Goal: Task Accomplishment & Management: Use online tool/utility

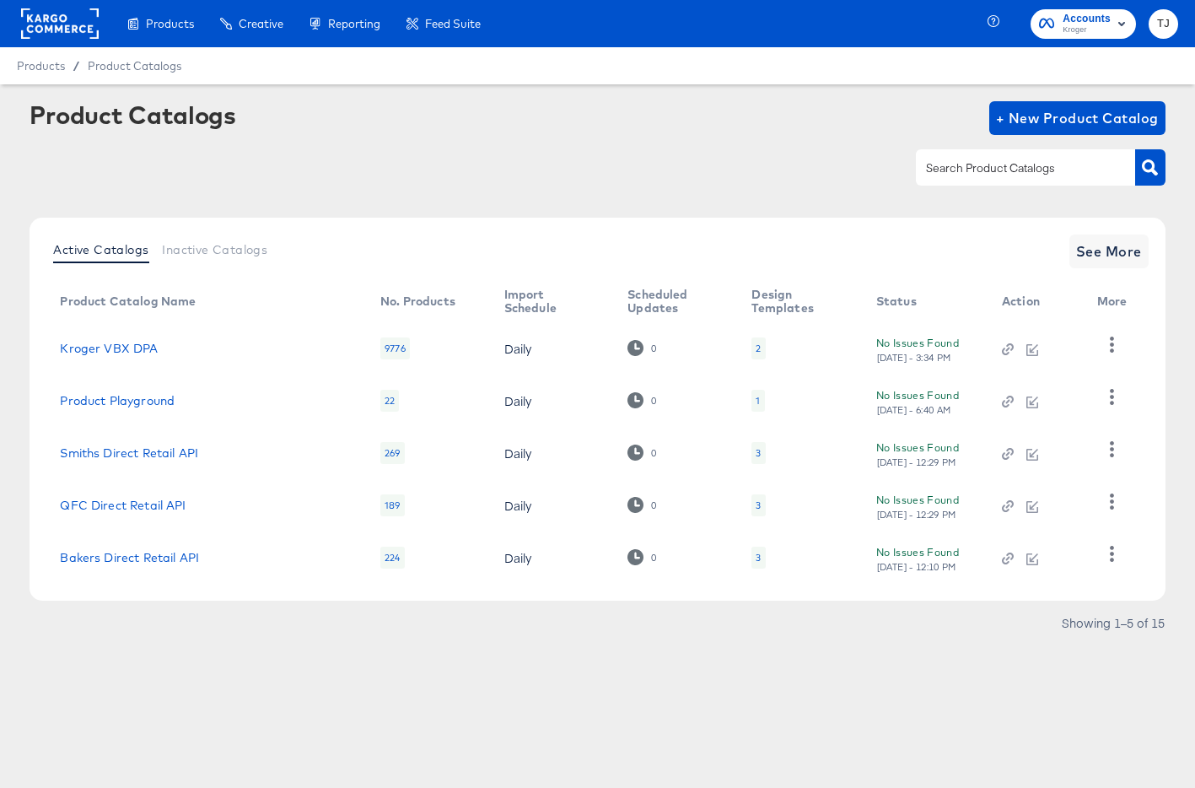
click at [55, 15] on rect at bounding box center [60, 23] width 78 height 30
click at [65, 30] on rect at bounding box center [60, 23] width 78 height 30
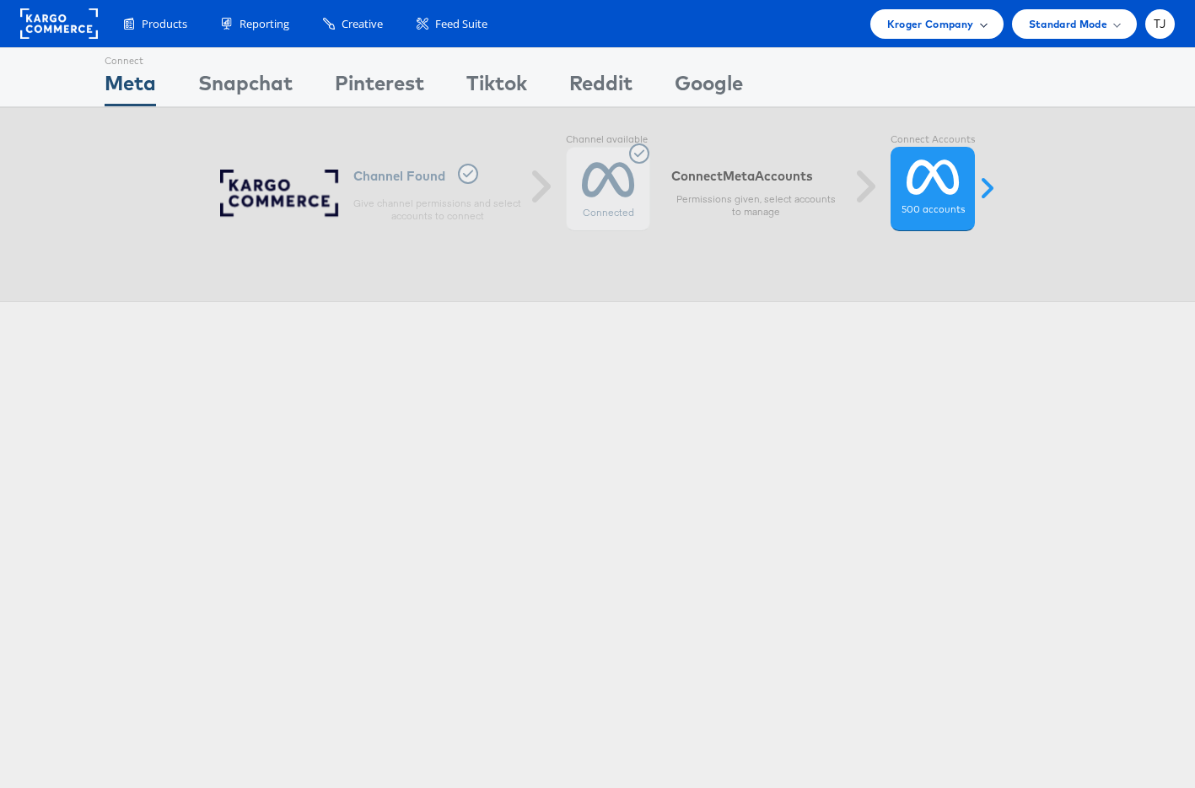
drag, startPoint x: 980, startPoint y: 28, endPoint x: 978, endPoint y: 38, distance: 10.4
click at [979, 28] on div "Kroger Company" at bounding box center [937, 24] width 100 height 18
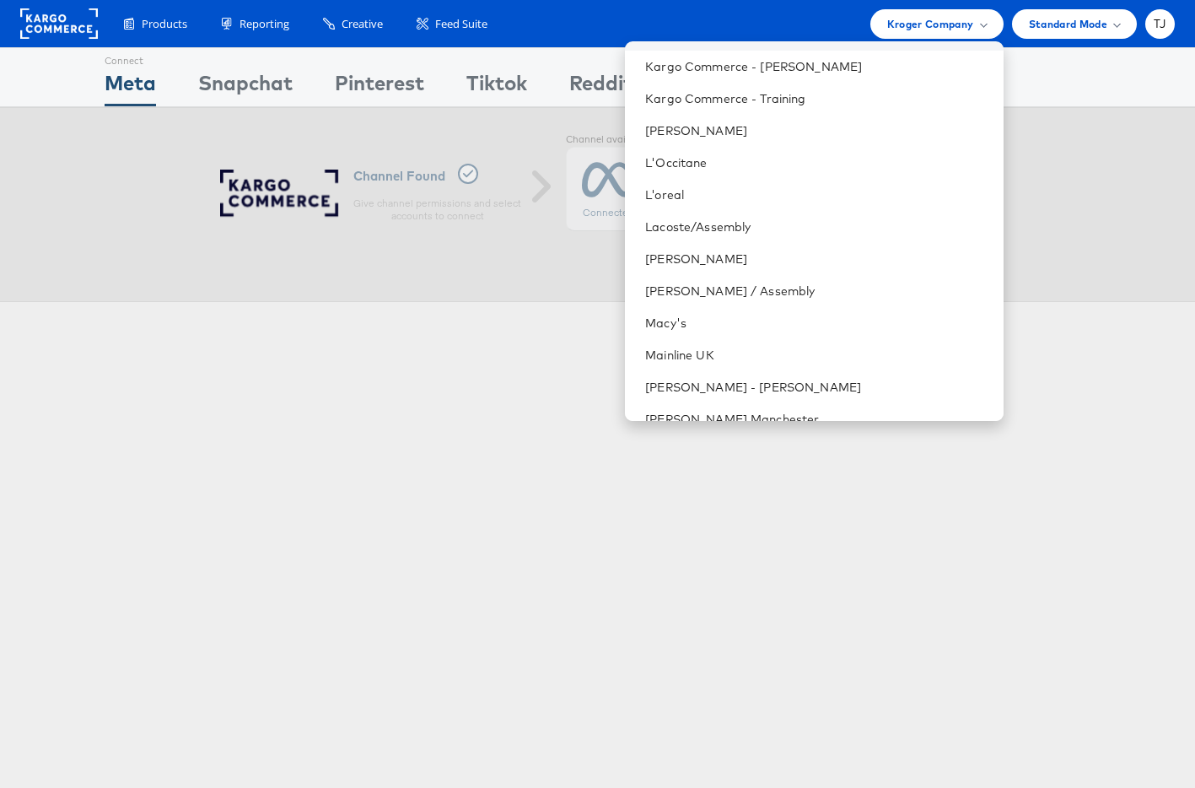
scroll to position [1541, 0]
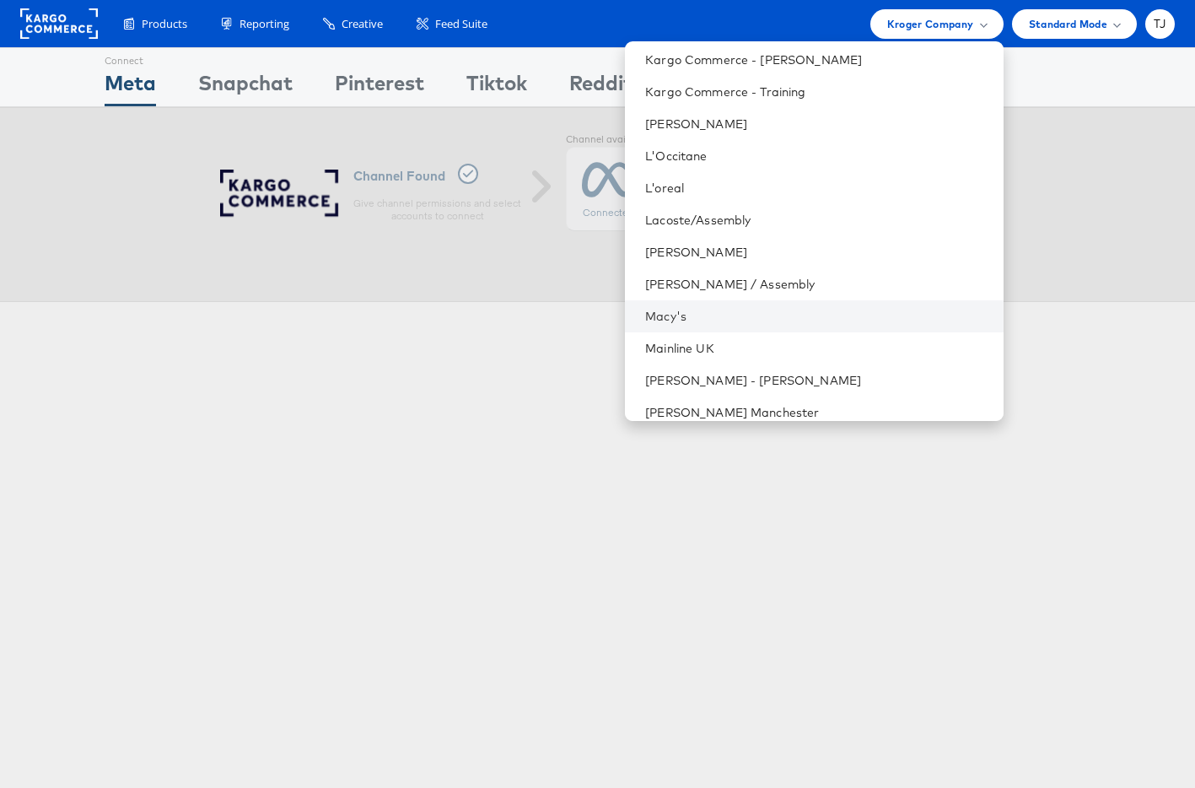
click at [818, 326] on li "Macy's" at bounding box center [814, 316] width 378 height 32
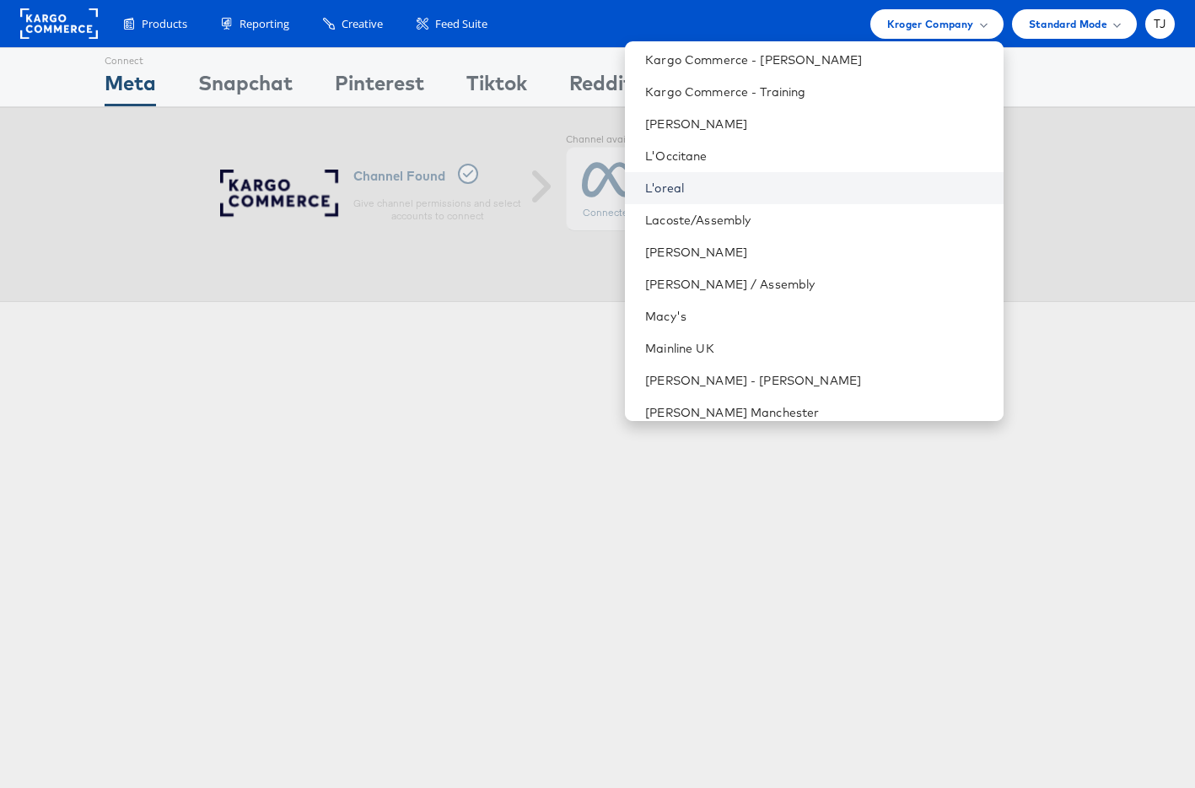
scroll to position [3, 0]
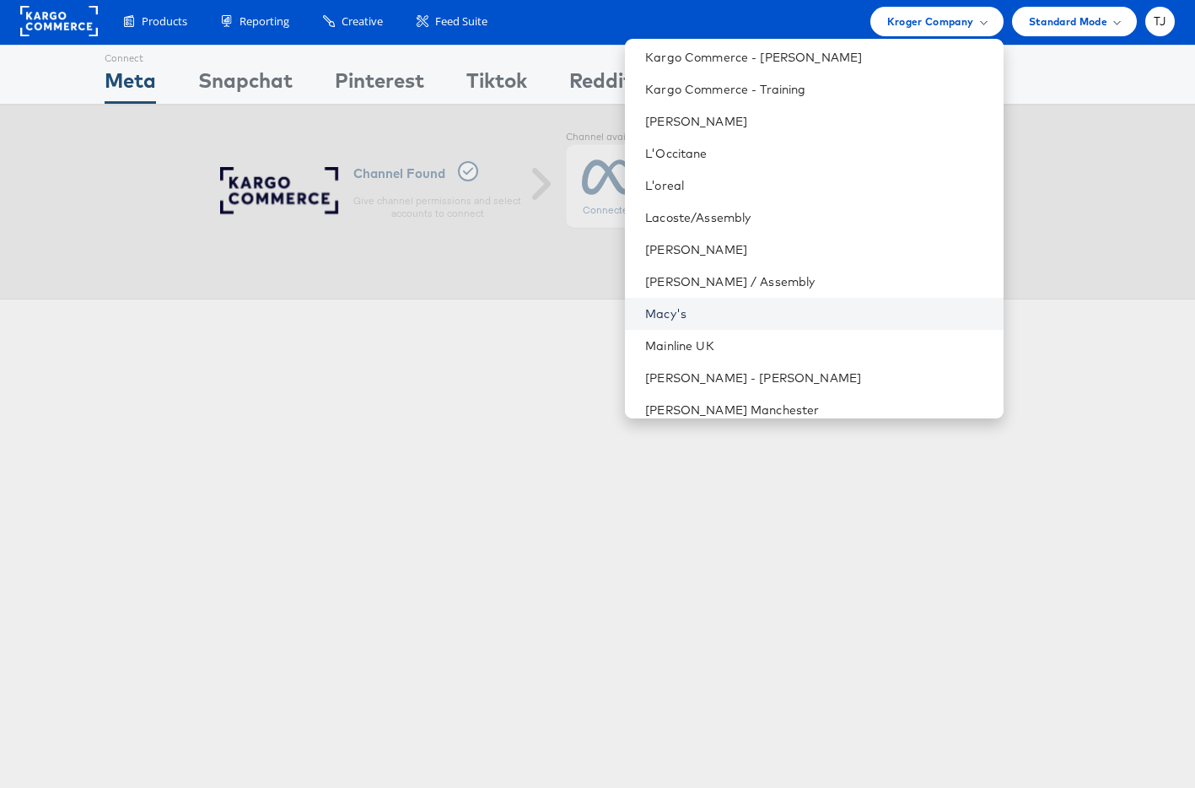
click at [782, 315] on link "Macy's" at bounding box center [817, 313] width 344 height 17
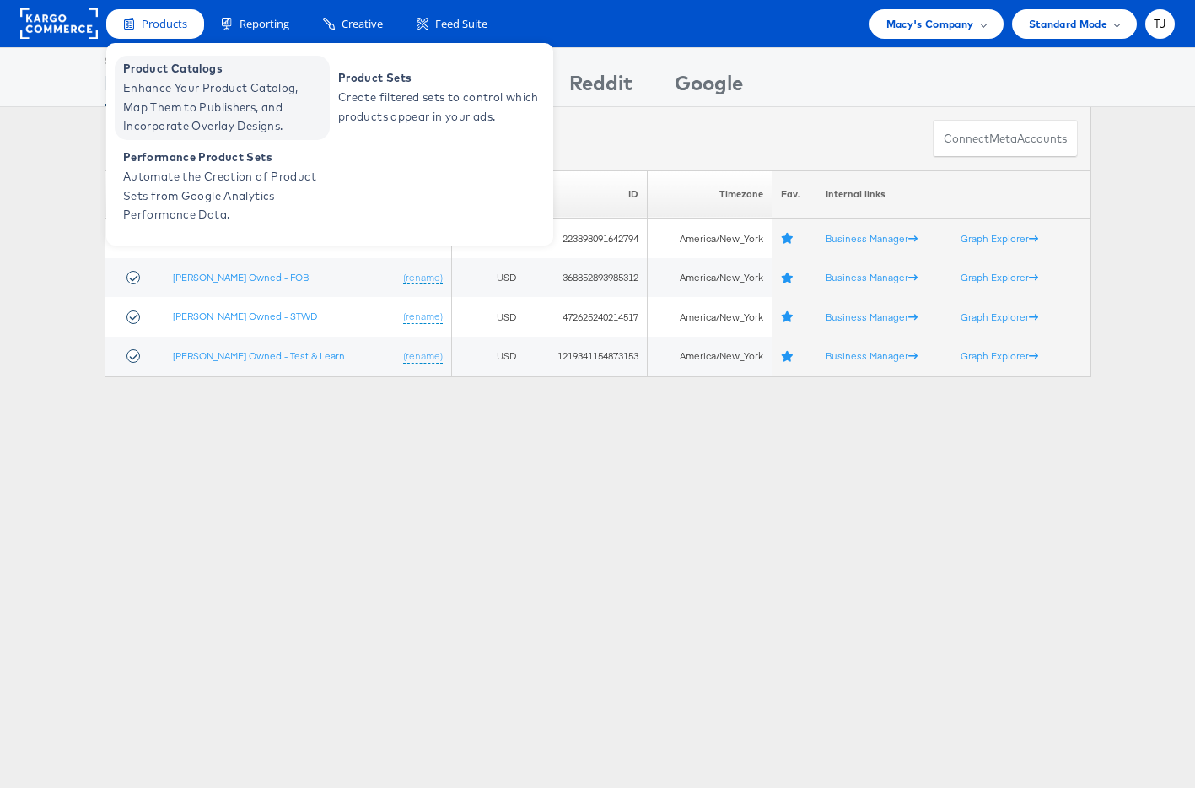
click at [155, 76] on span "Product Catalogs" at bounding box center [224, 68] width 202 height 19
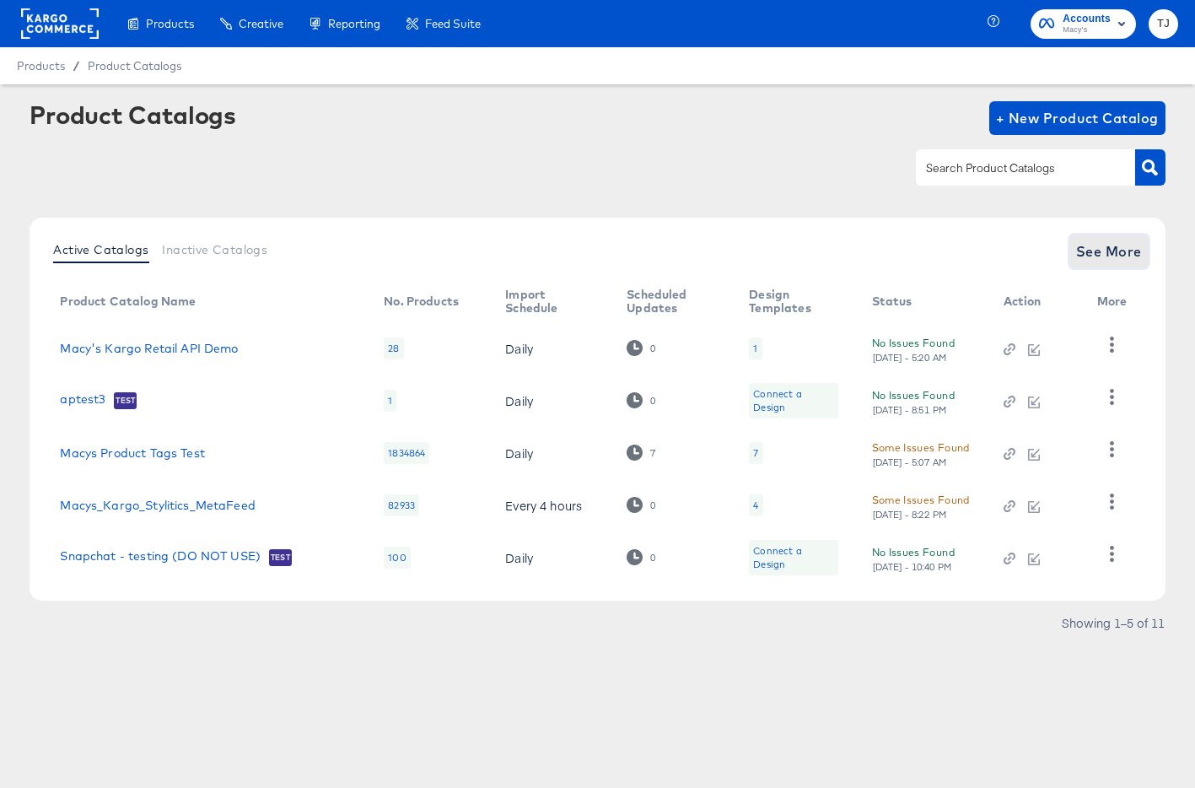
click at [1093, 251] on span "See More" at bounding box center [1109, 252] width 66 height 24
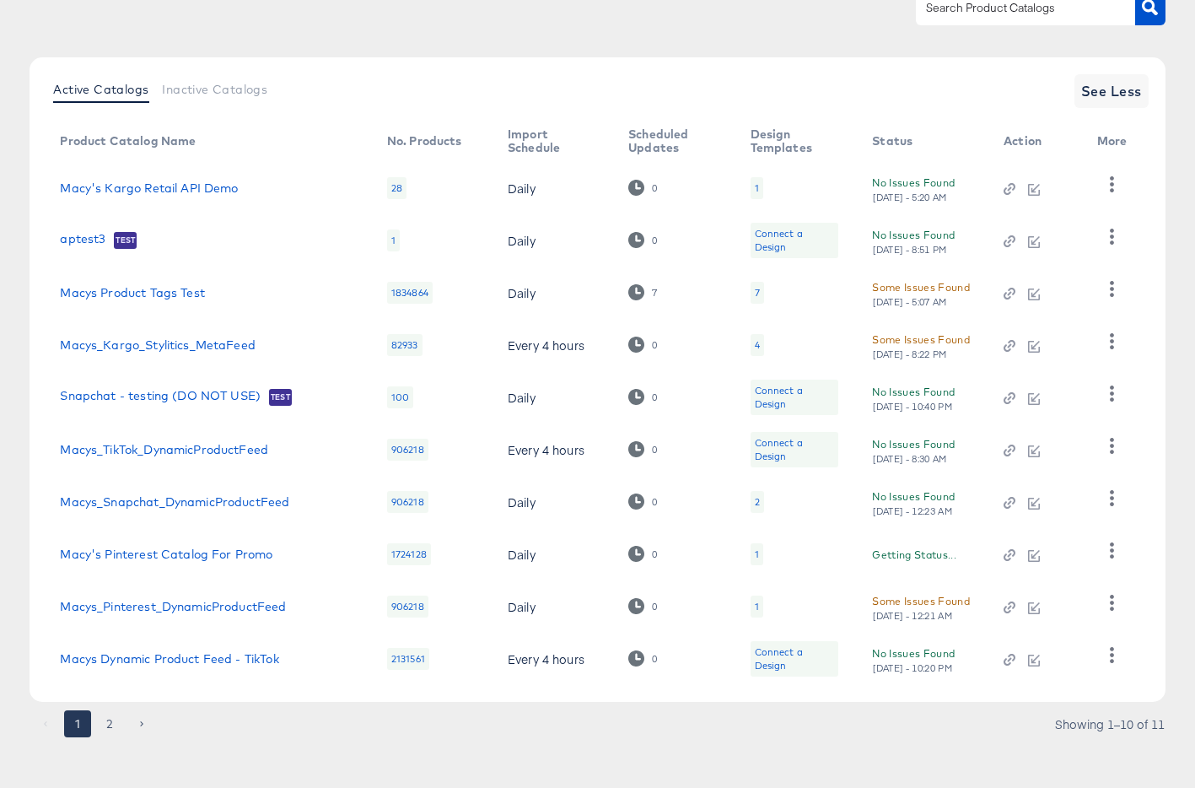
scroll to position [169, 0]
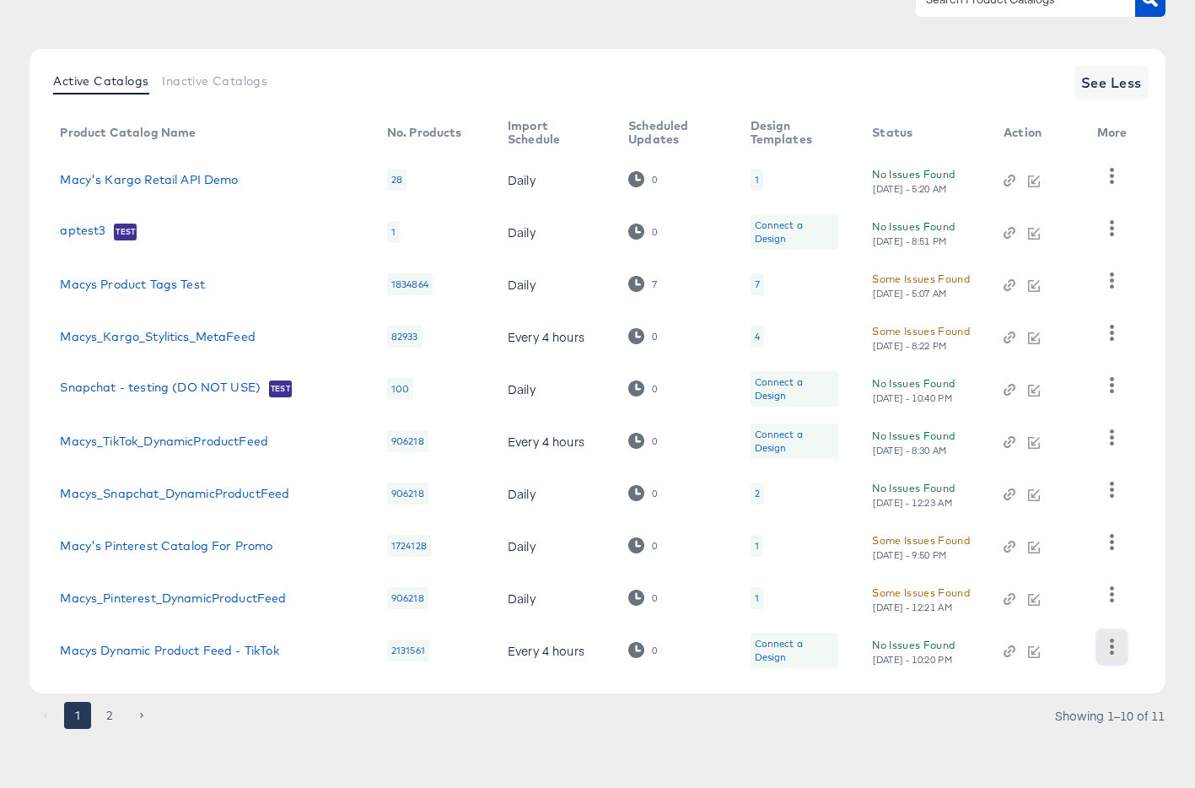
click at [1109, 646] on icon "button" at bounding box center [1112, 647] width 16 height 16
click at [1024, 560] on div "HUD Checks (Internal)" at bounding box center [1042, 562] width 169 height 27
click at [112, 713] on button "2" at bounding box center [109, 715] width 27 height 27
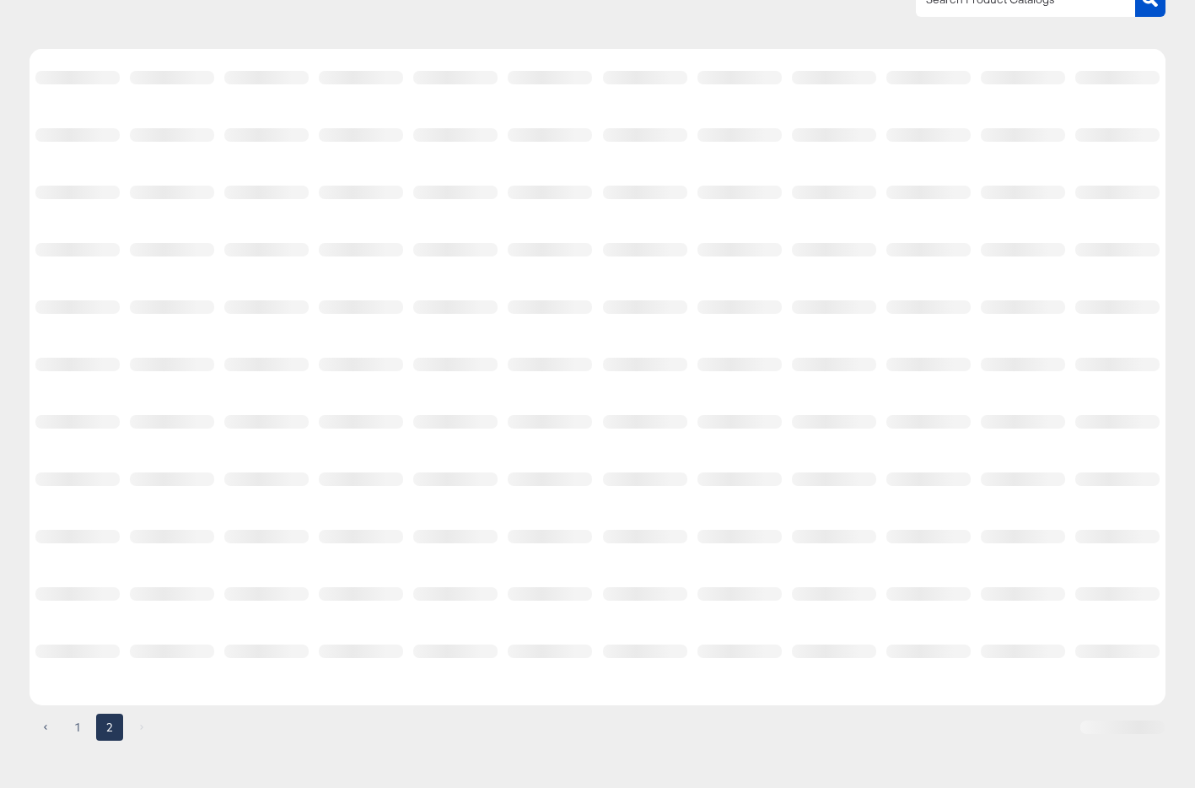
scroll to position [0, 0]
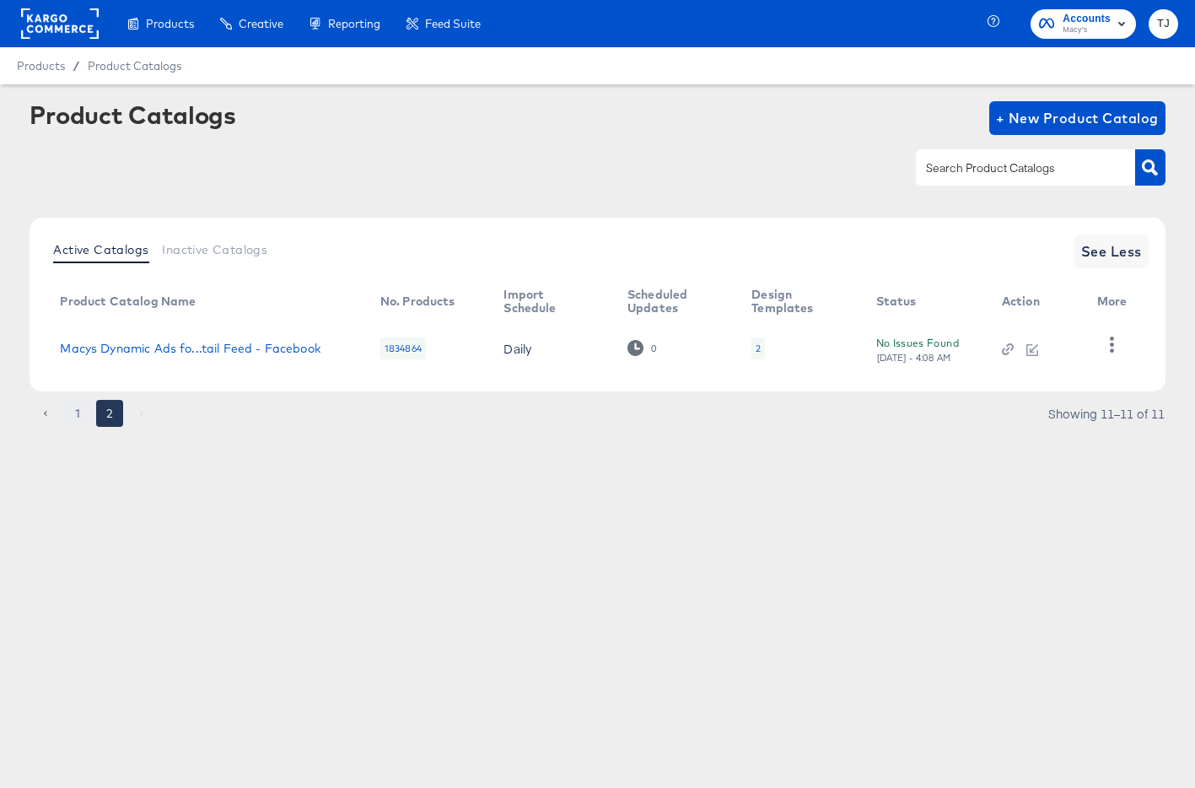
click at [82, 409] on button "1" at bounding box center [77, 413] width 27 height 27
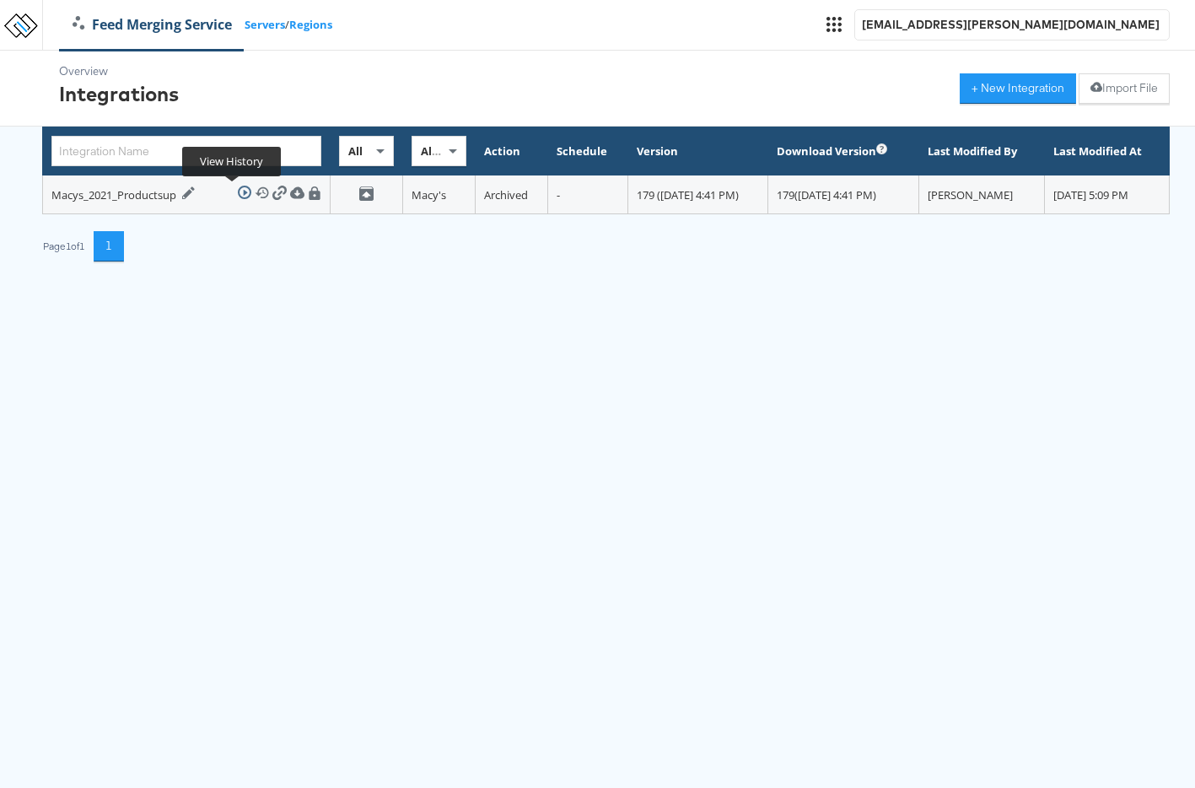
click at [255, 191] on icon at bounding box center [262, 193] width 14 height 14
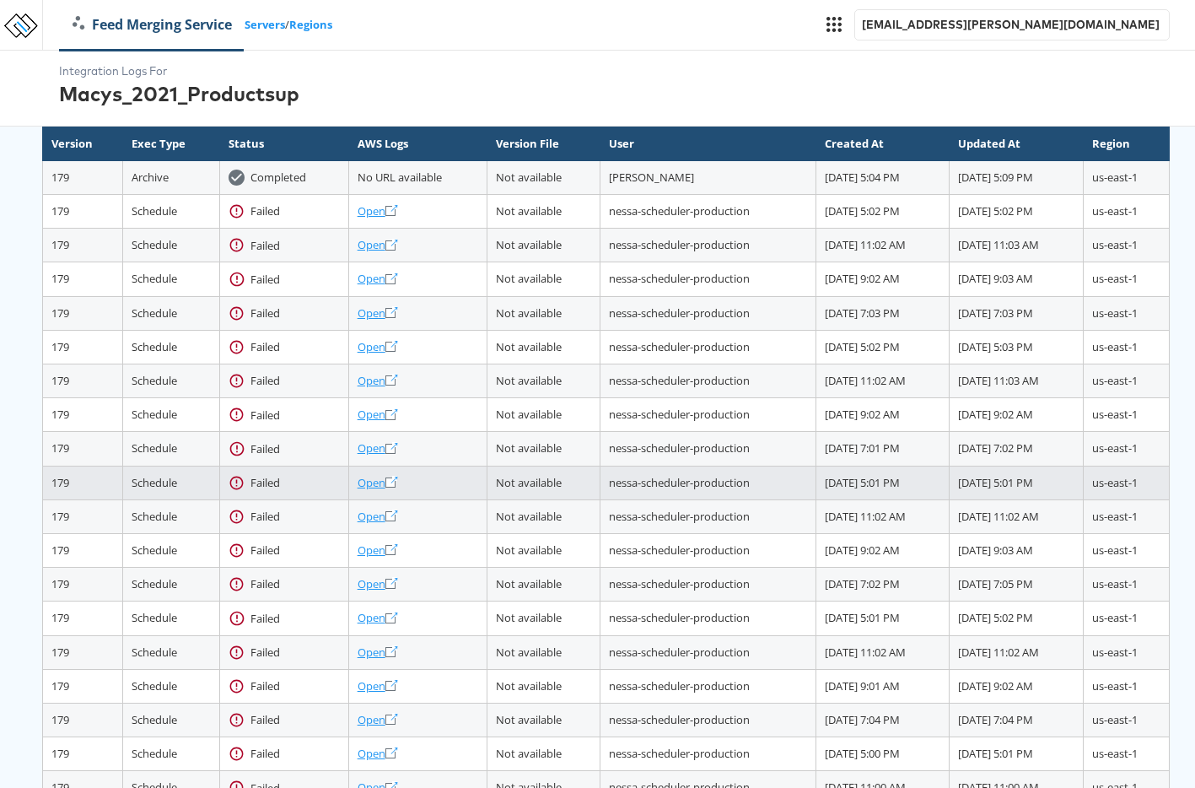
scroll to position [299, 0]
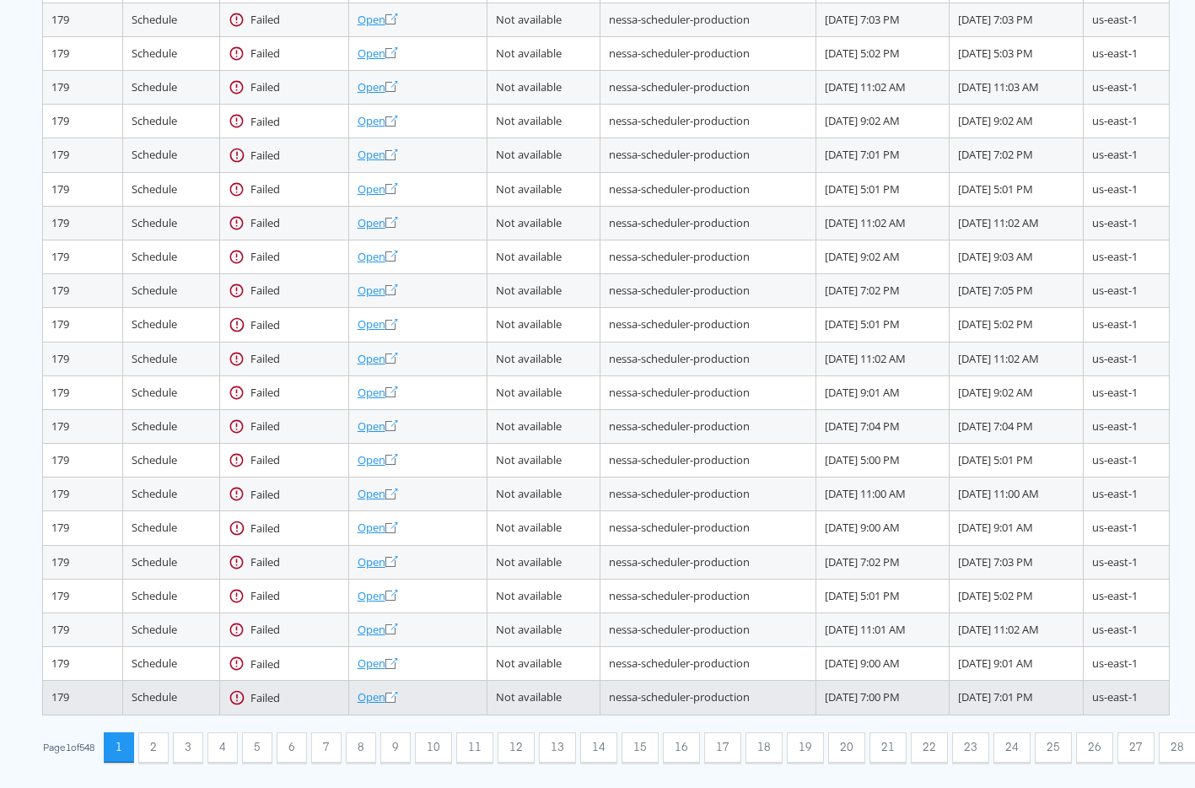
drag, startPoint x: 130, startPoint y: 744, endPoint x: 142, endPoint y: 744, distance: 11.8
click at [138, 744] on button "2" at bounding box center [153, 747] width 30 height 30
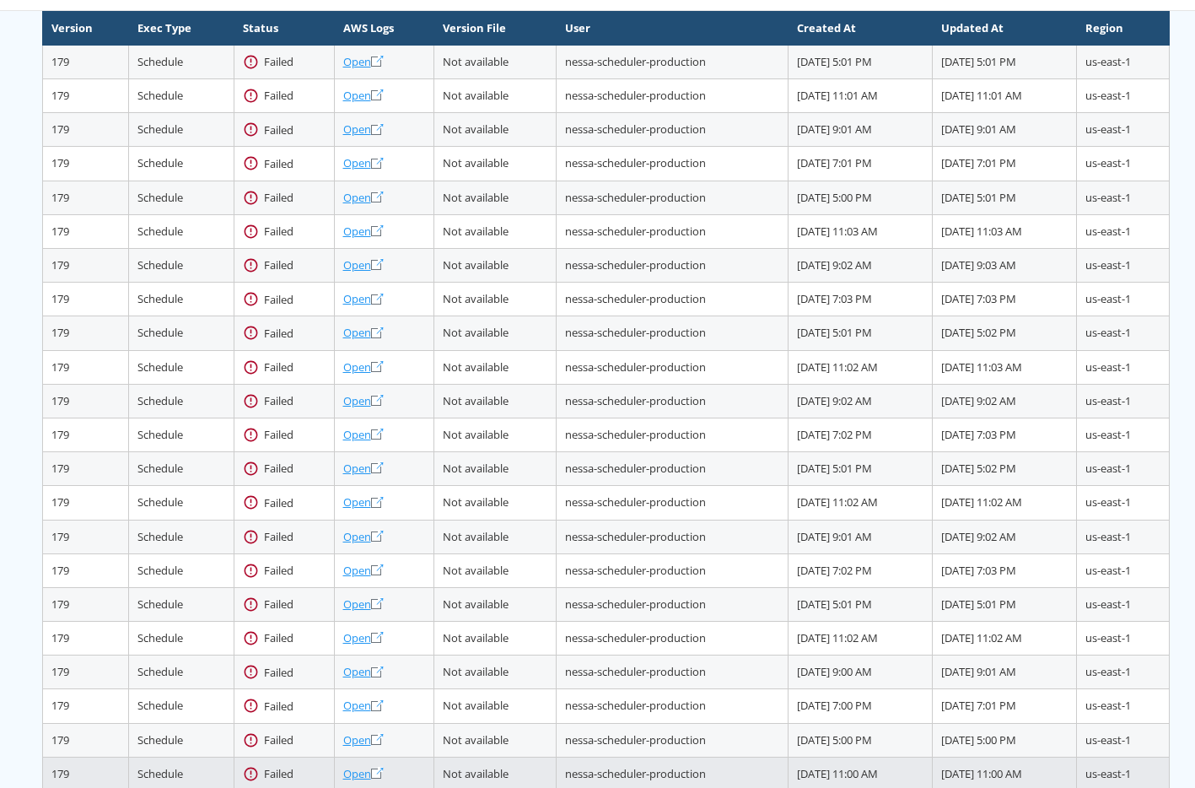
scroll to position [299, 0]
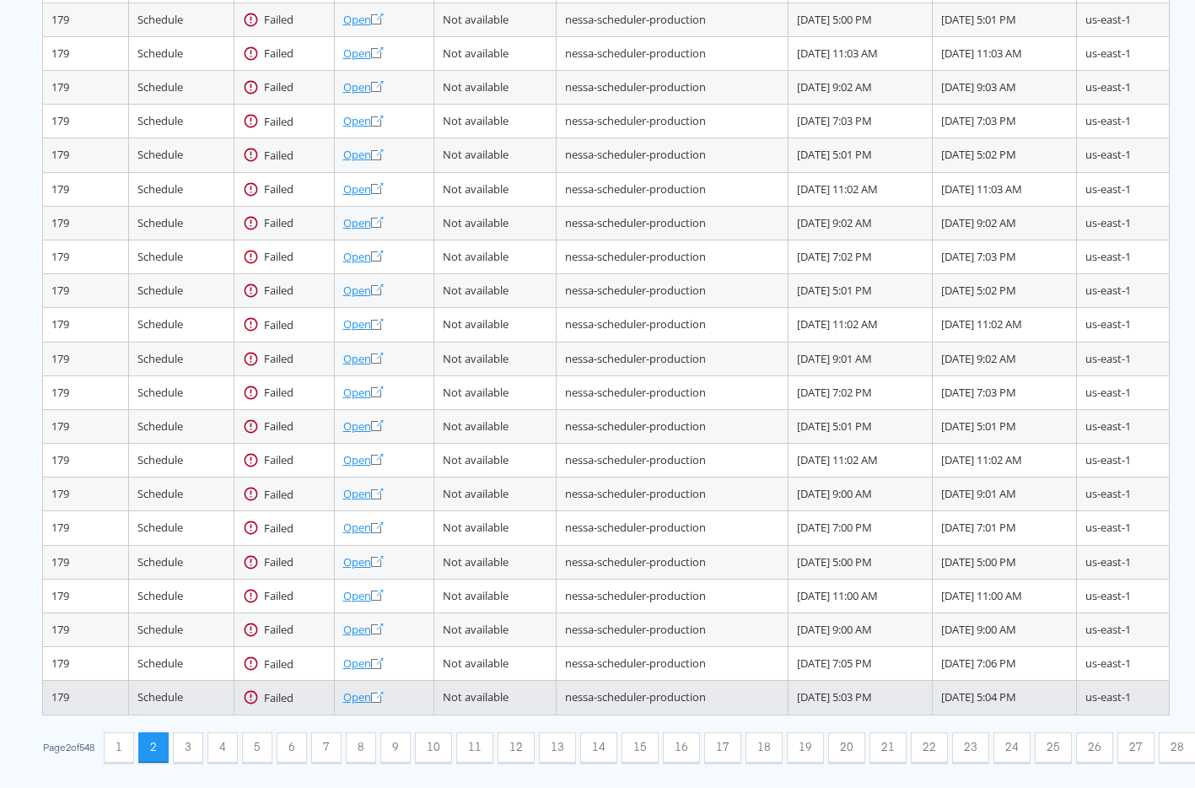
click at [104, 740] on button "1" at bounding box center [119, 747] width 30 height 30
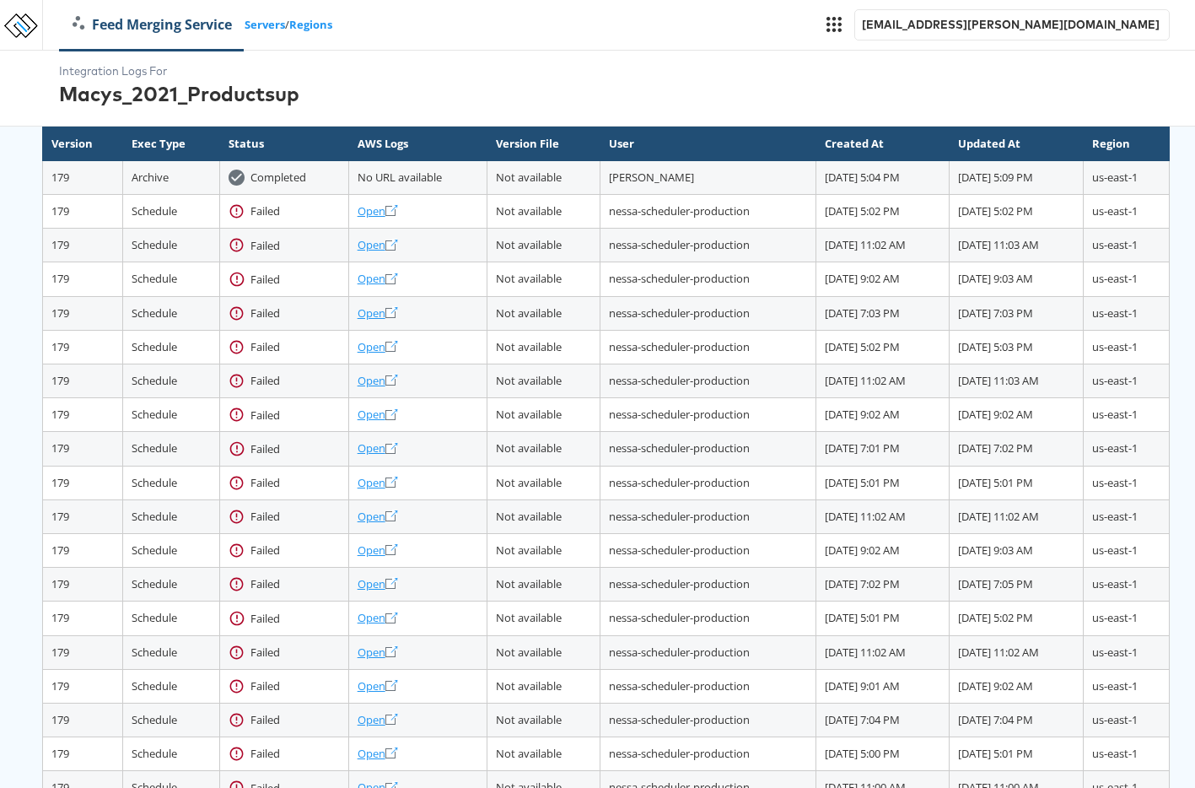
scroll to position [299, 0]
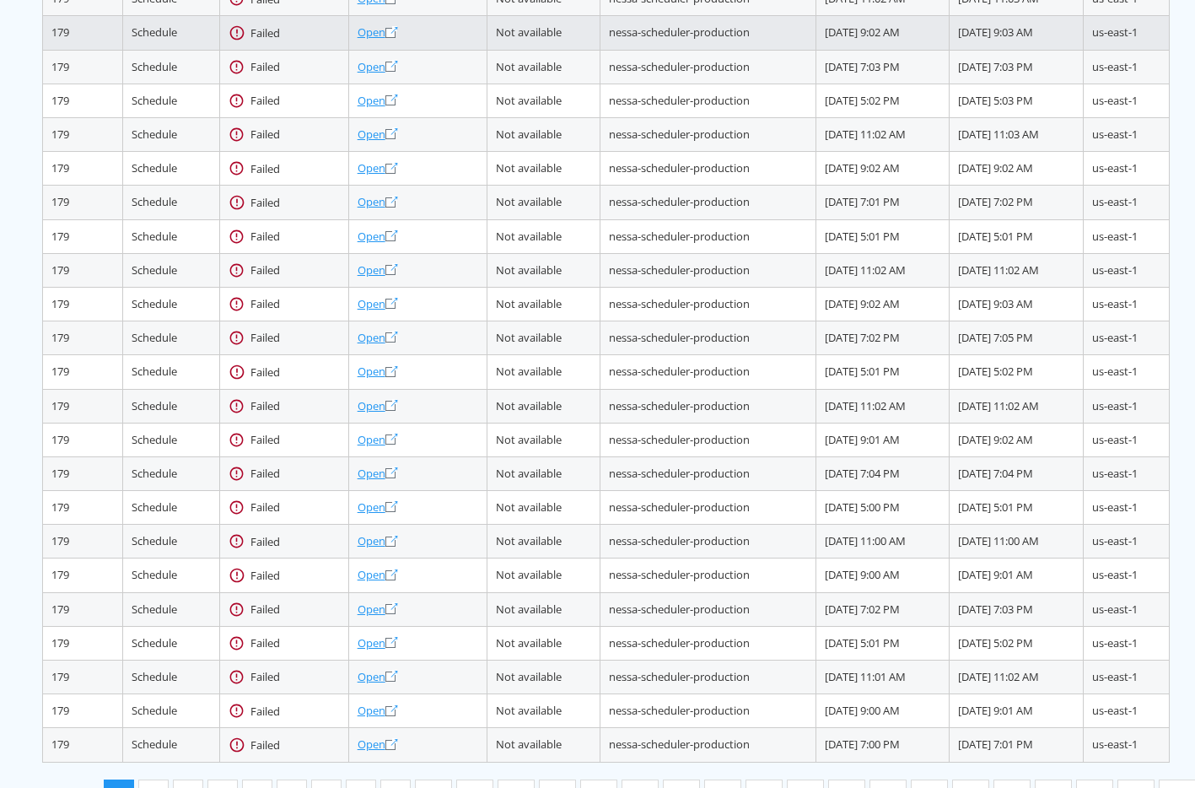
scroll to position [299, 0]
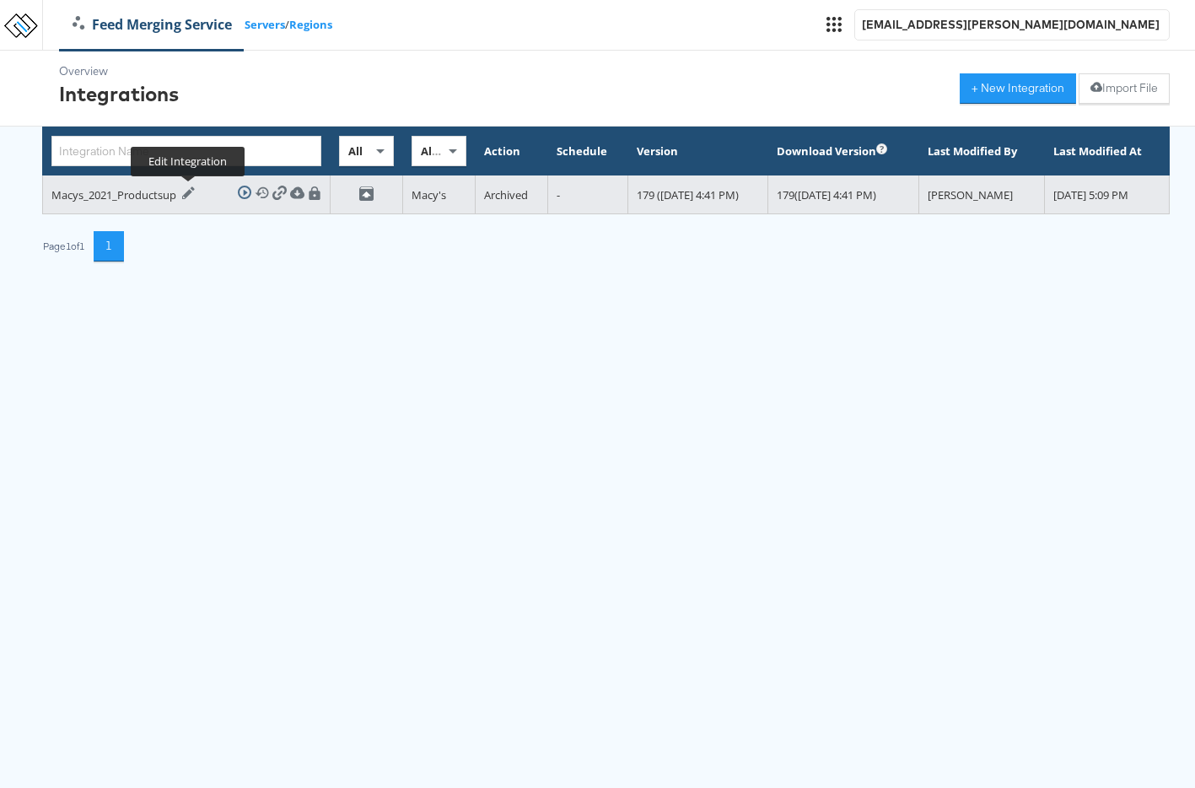
click at [186, 192] on icon at bounding box center [188, 192] width 13 height 13
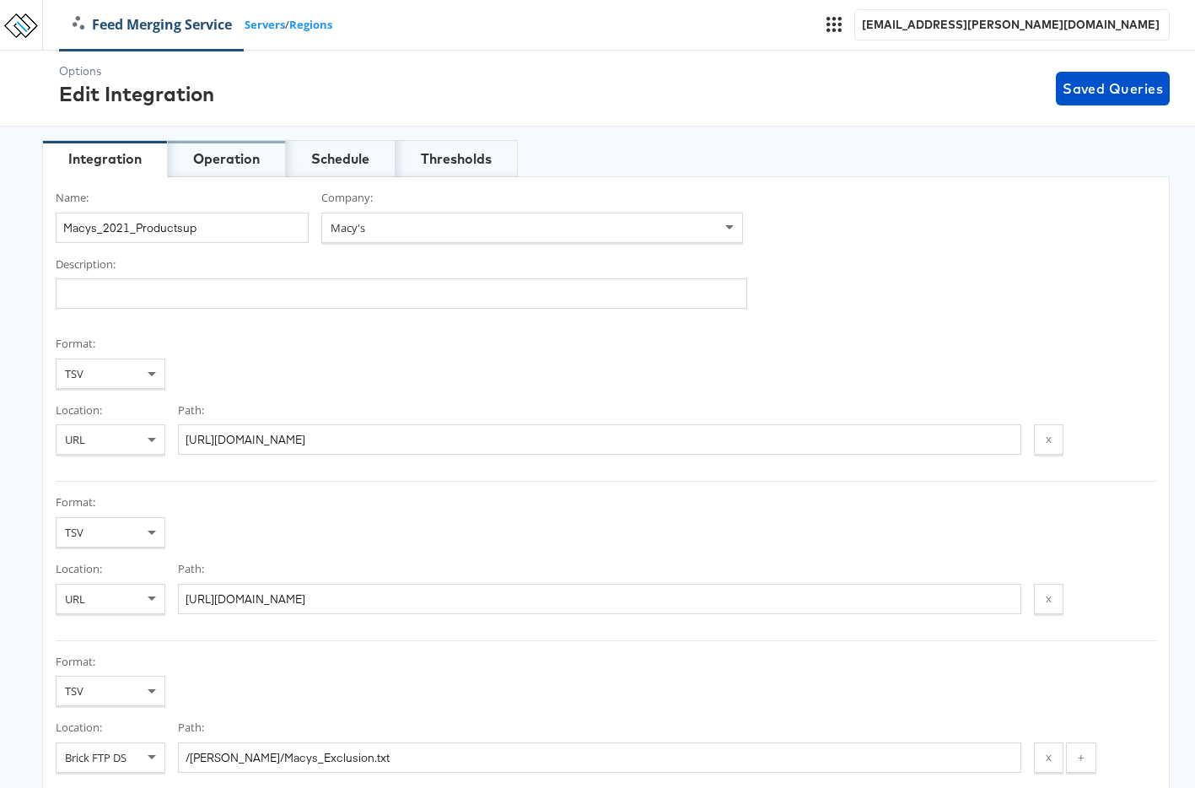
click at [216, 163] on div "Operation" at bounding box center [226, 158] width 67 height 19
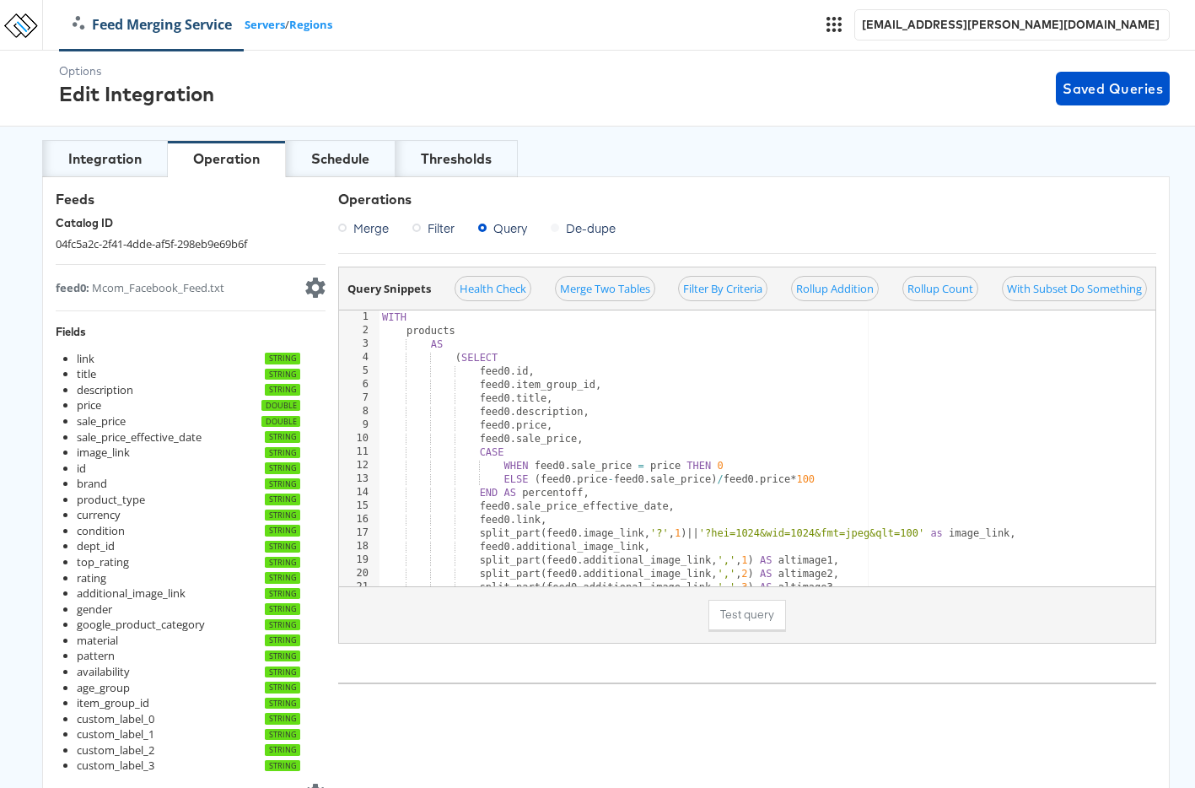
drag, startPoint x: 194, startPoint y: 288, endPoint x: 448, endPoint y: 344, distance: 260.1
click at [195, 288] on div "feed0 : Mcom_Facebook_Feed.txt" at bounding box center [140, 288] width 169 height 16
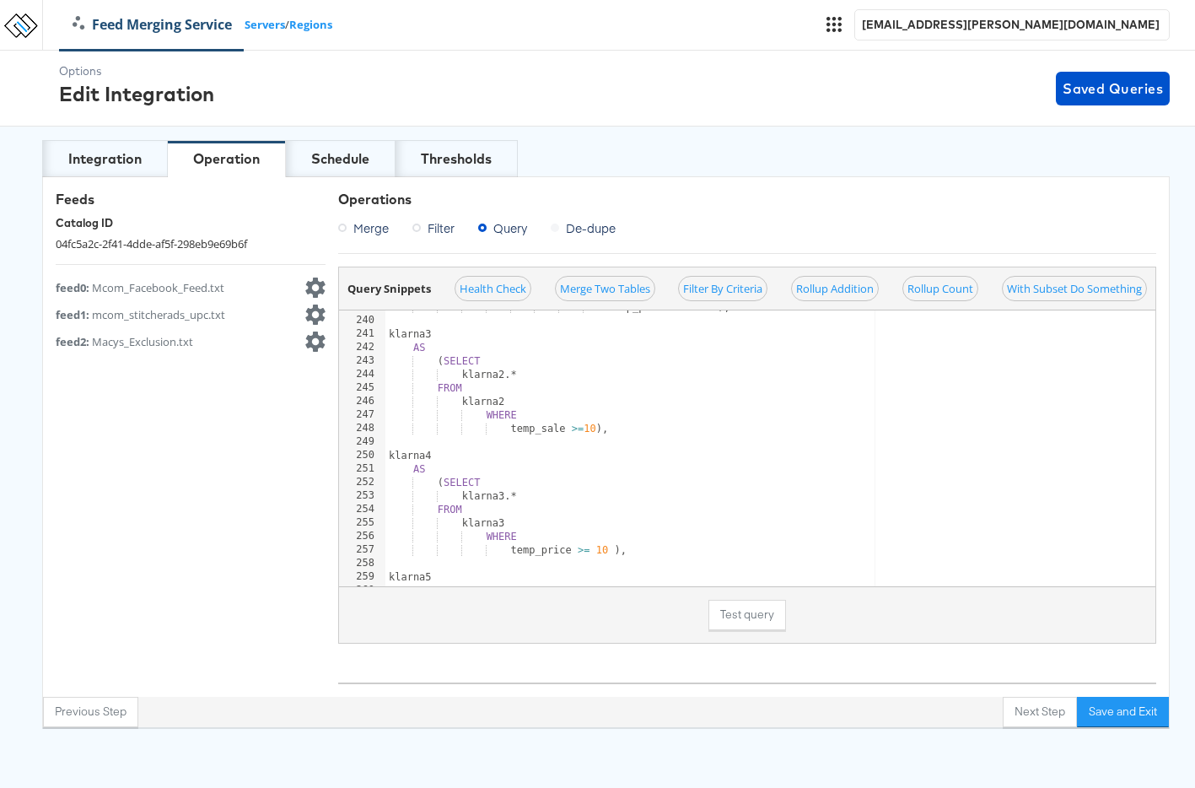
scroll to position [3570, 0]
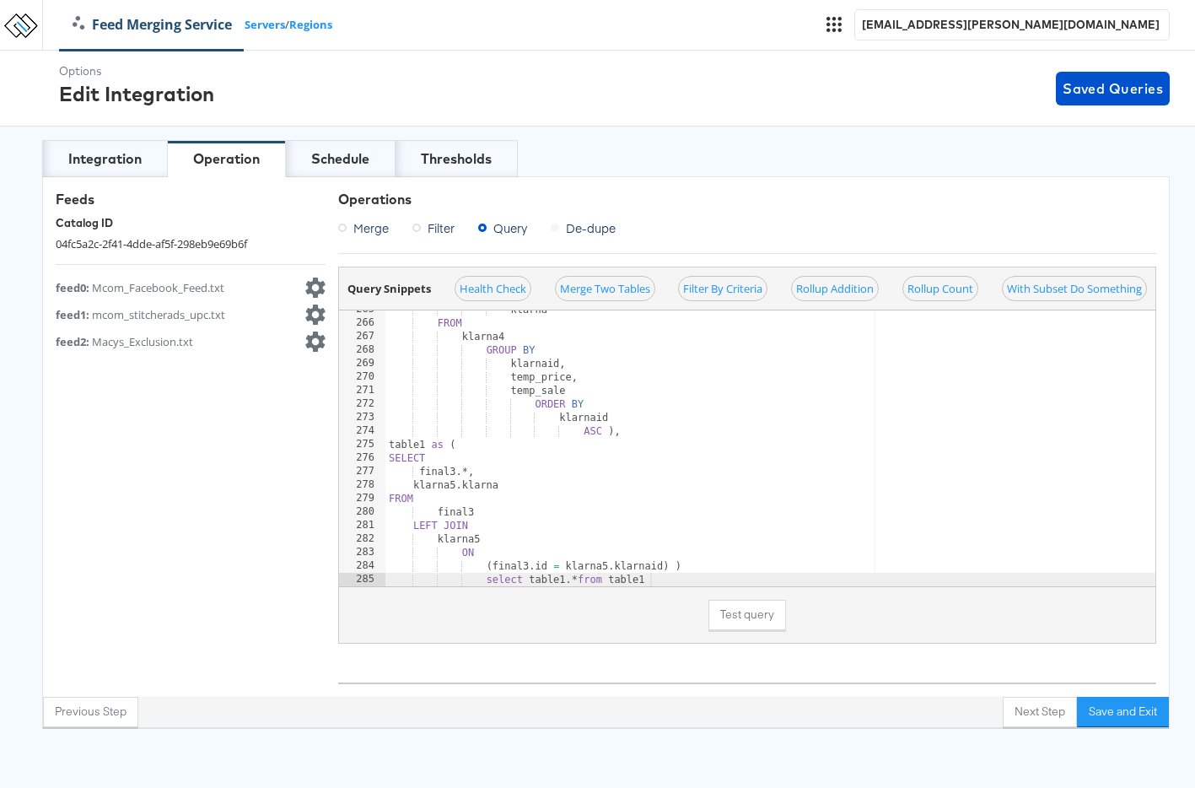
type textarea "temp_sale"
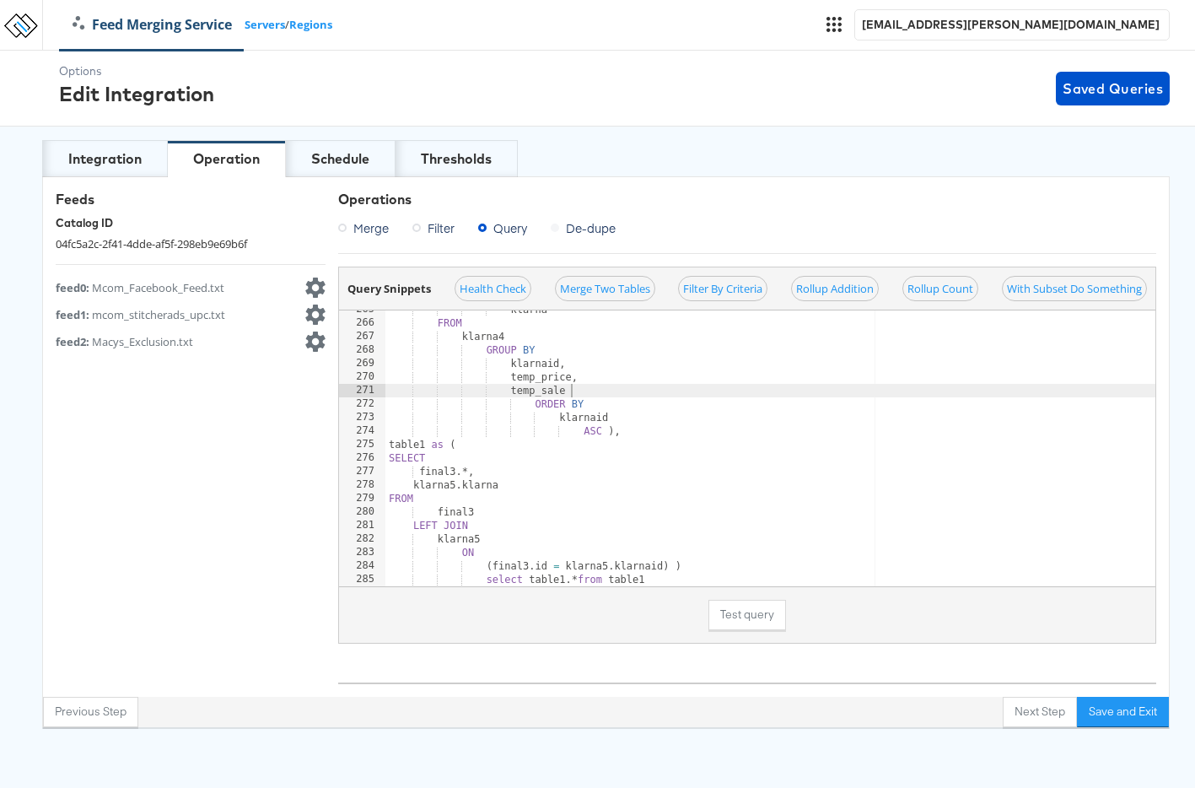
click at [791, 392] on div "klarna FROM klarna4 GROUP BY klarnaid , temp_price , temp_sale ORDER BY klarnai…" at bounding box center [1047, 454] width 1325 height 303
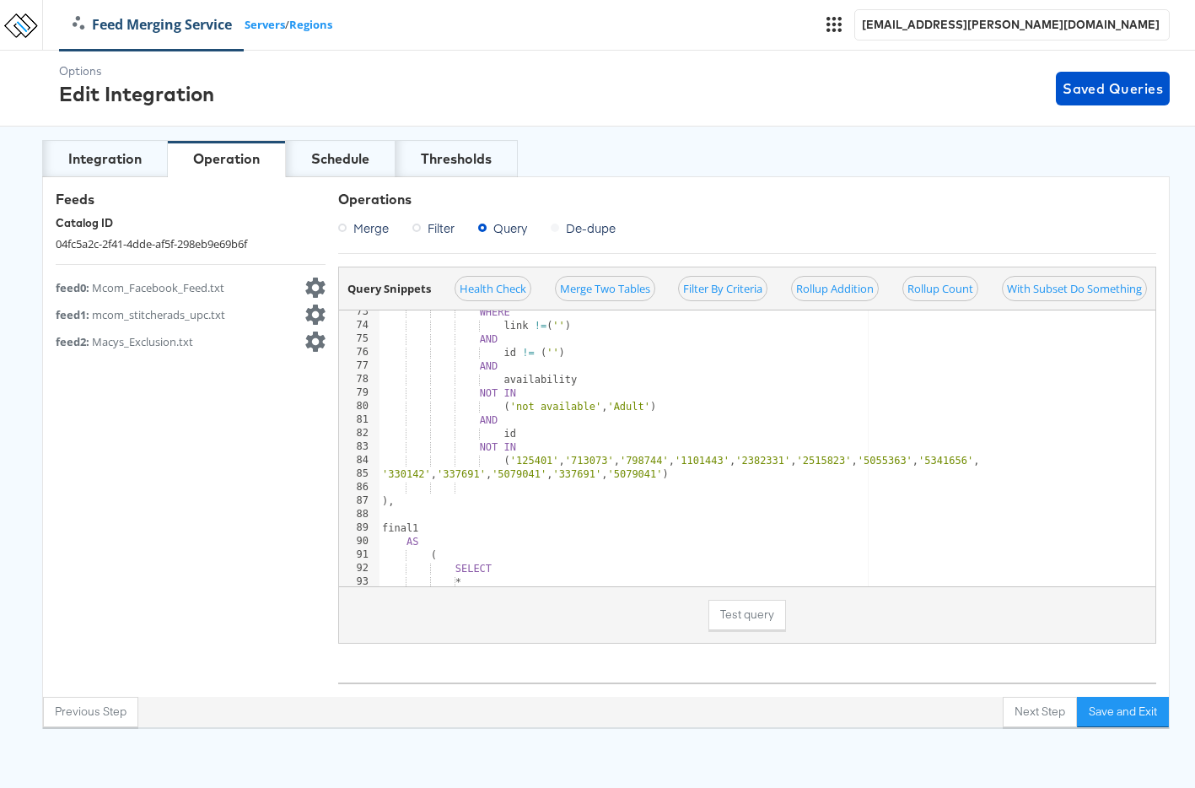
scroll to position [779, 0]
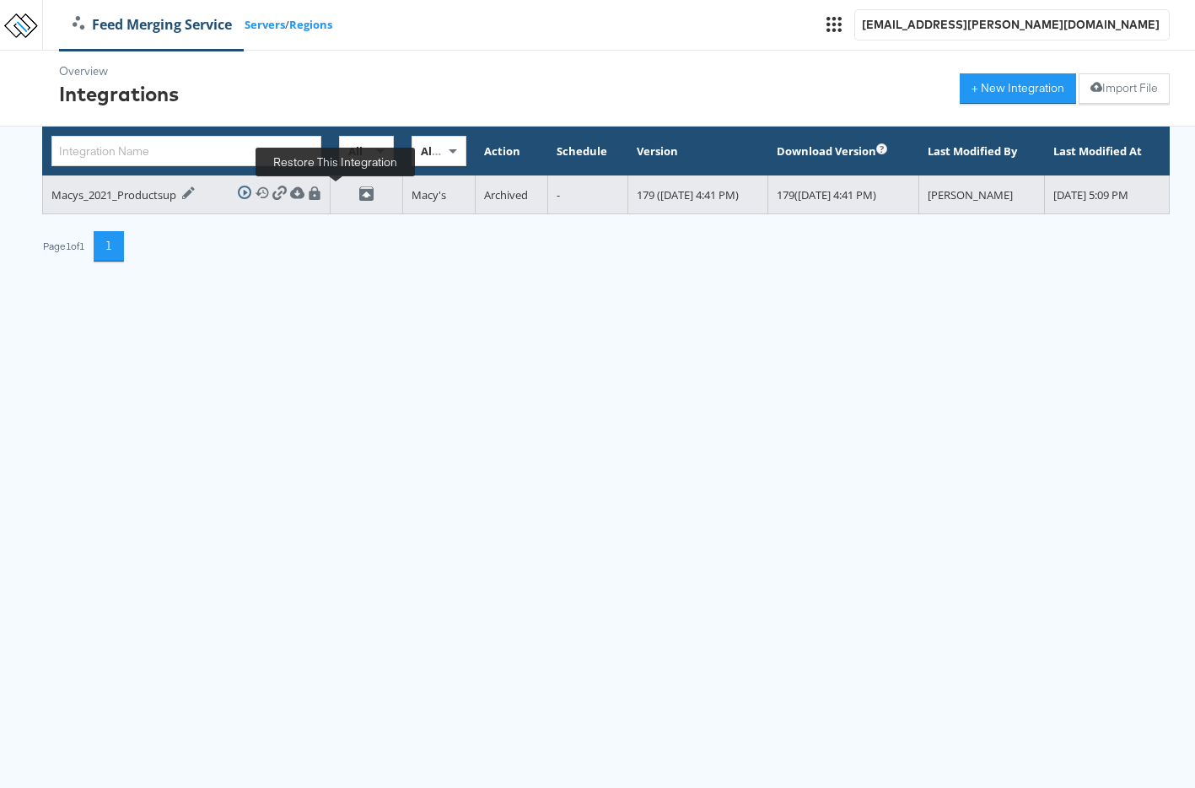
click at [359, 192] on icon at bounding box center [366, 193] width 14 height 14
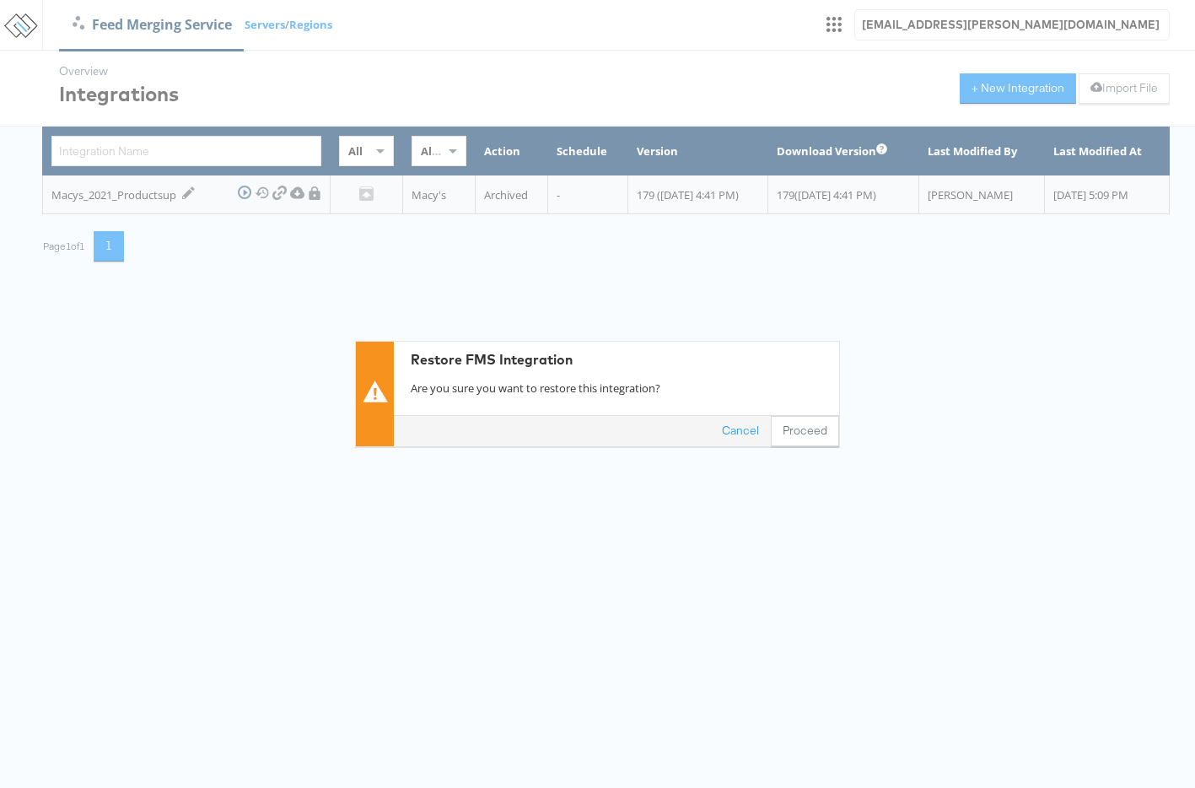
click at [830, 437] on button "Proceed" at bounding box center [805, 432] width 68 height 30
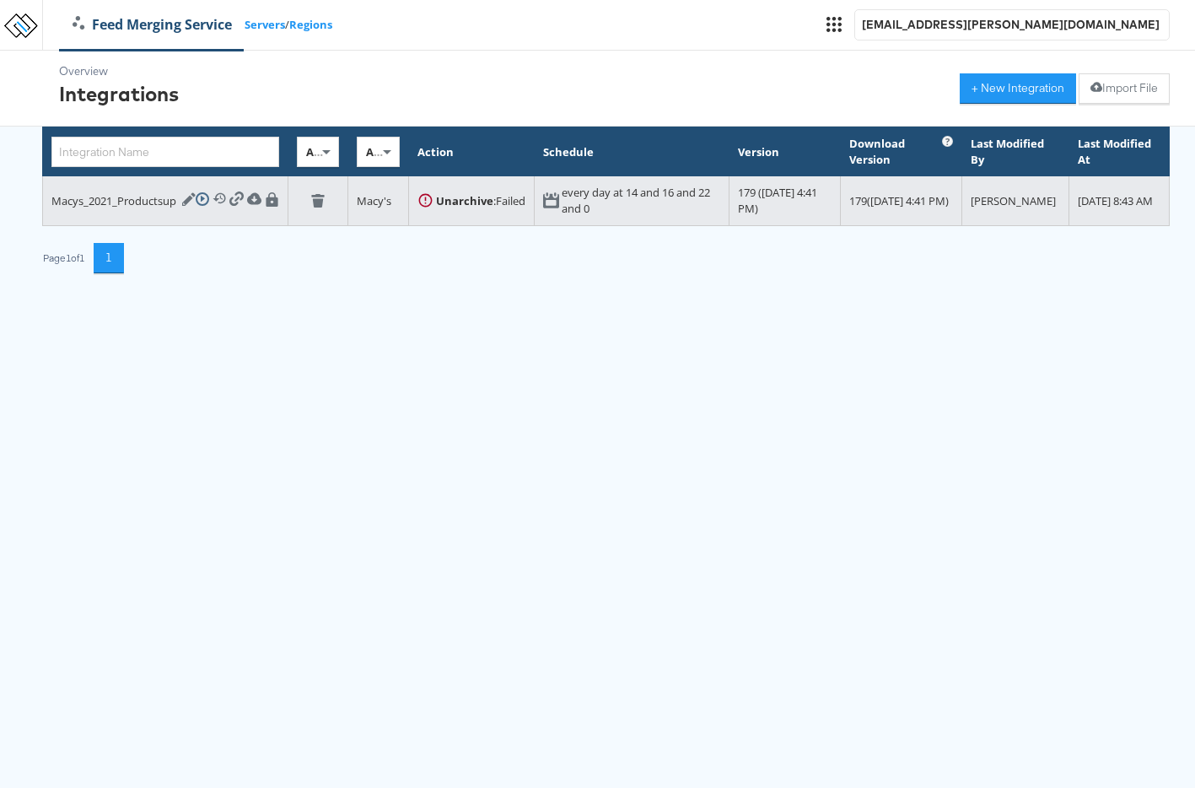
click at [178, 206] on div "Macys_2021_Productsup Edit Integration" at bounding box center [123, 200] width 144 height 17
click at [185, 202] on icon at bounding box center [188, 198] width 13 height 13
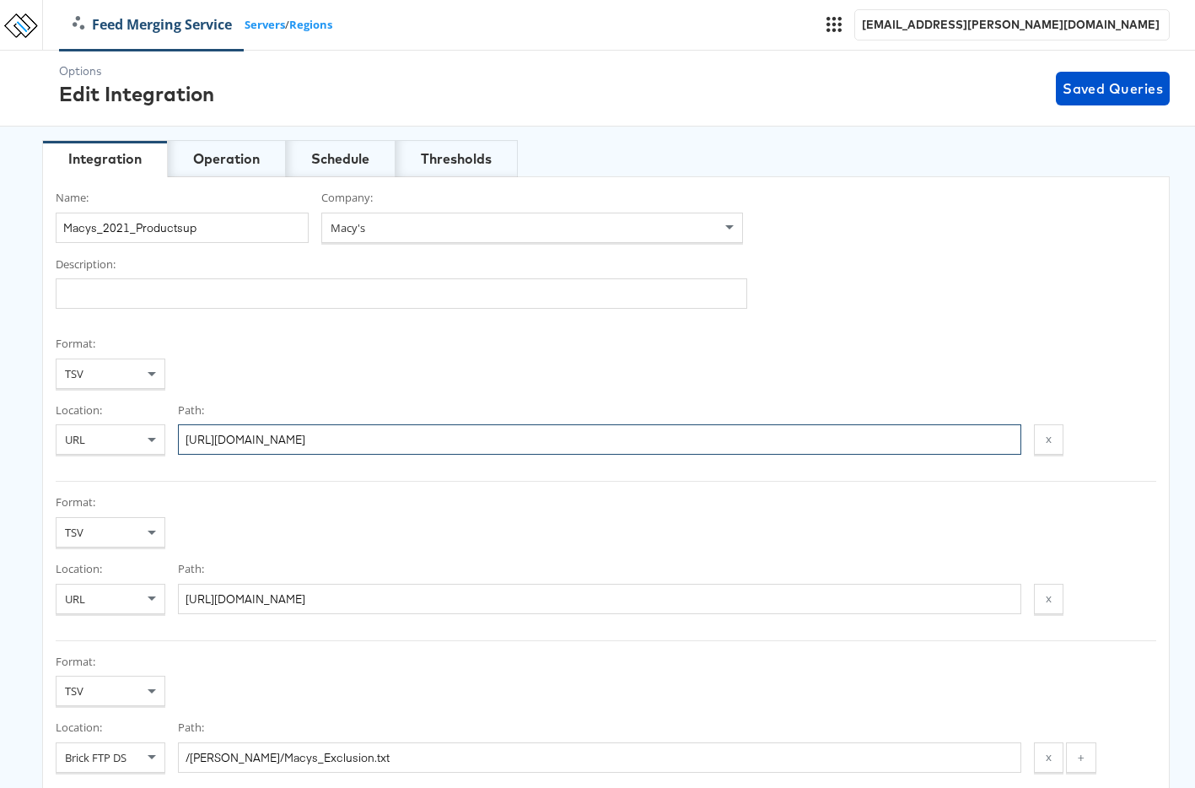
drag, startPoint x: 680, startPoint y: 437, endPoint x: 401, endPoint y: 396, distance: 282.1
click at [401, 396] on div "Format: TSV Location: URL Path: [URL][DOMAIN_NAME] x" at bounding box center [606, 409] width 1101 height 146
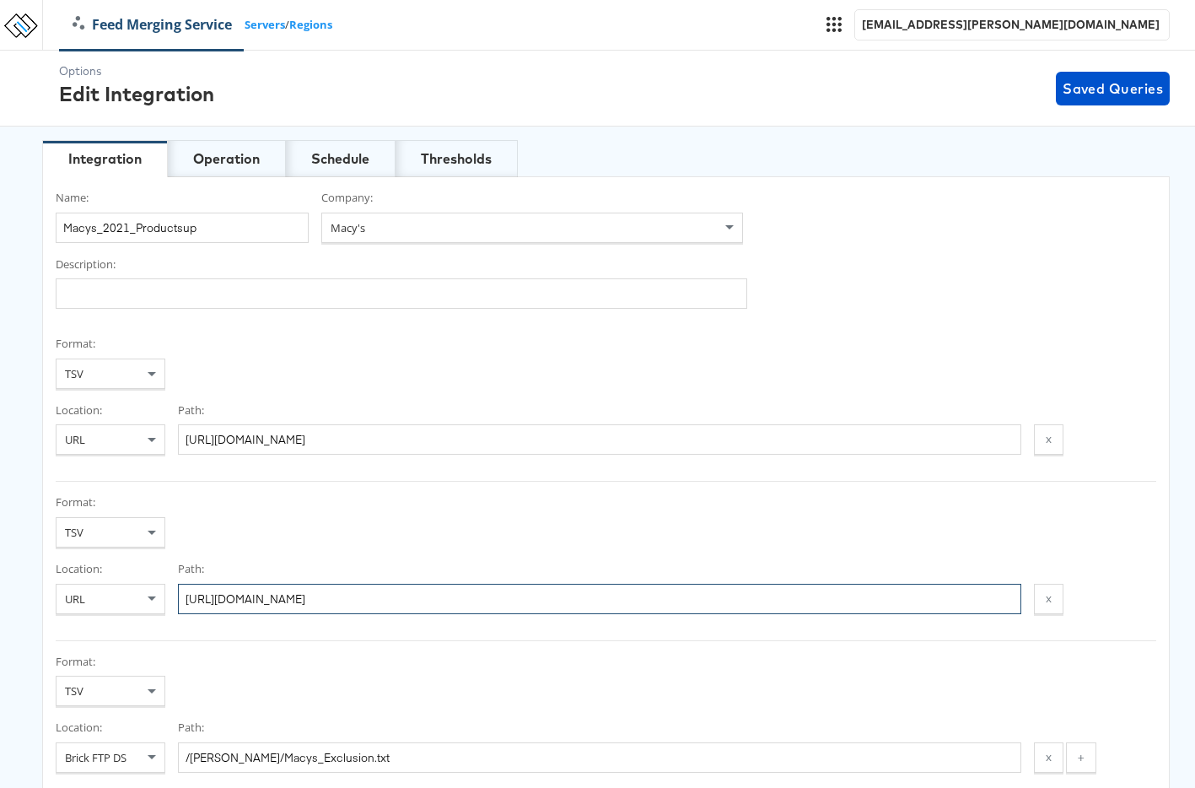
drag, startPoint x: 731, startPoint y: 599, endPoint x: 438, endPoint y: 553, distance: 297.0
click at [438, 553] on div "Format: TSV Location: URL Path: [URL][DOMAIN_NAME] x" at bounding box center [606, 567] width 1101 height 146
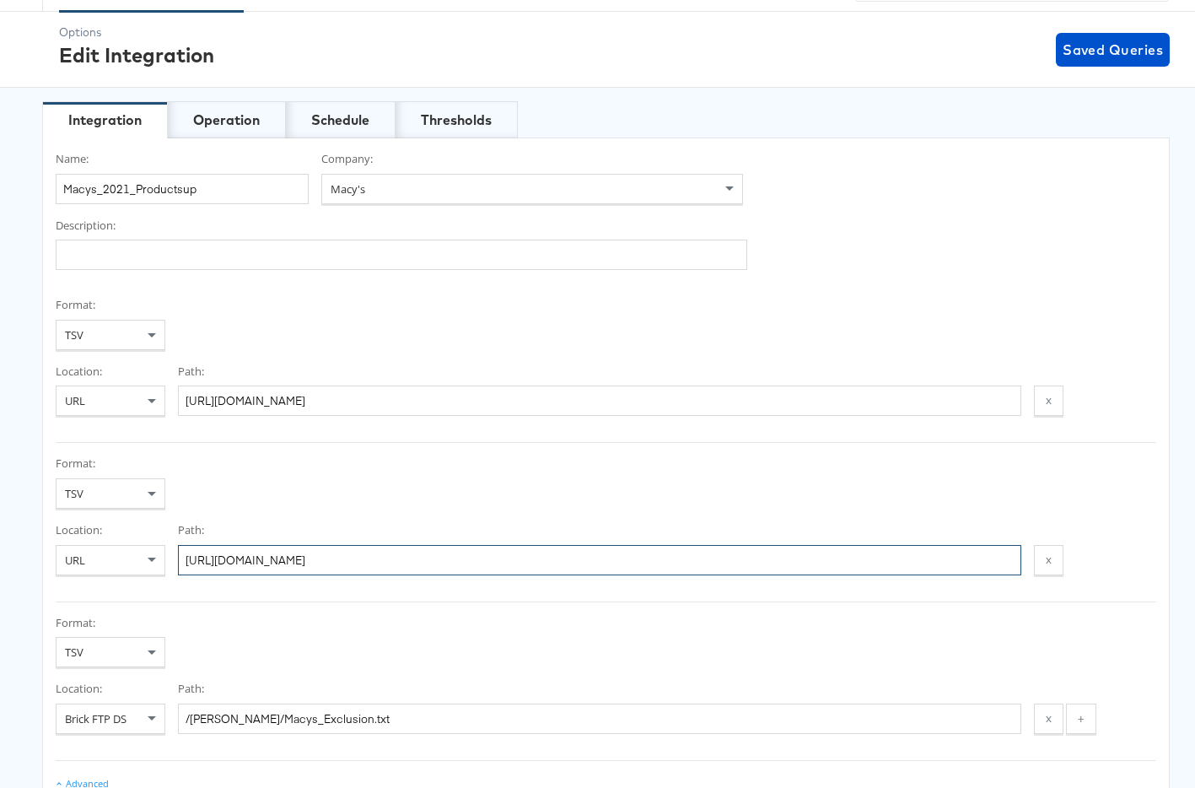
scroll to position [31, 0]
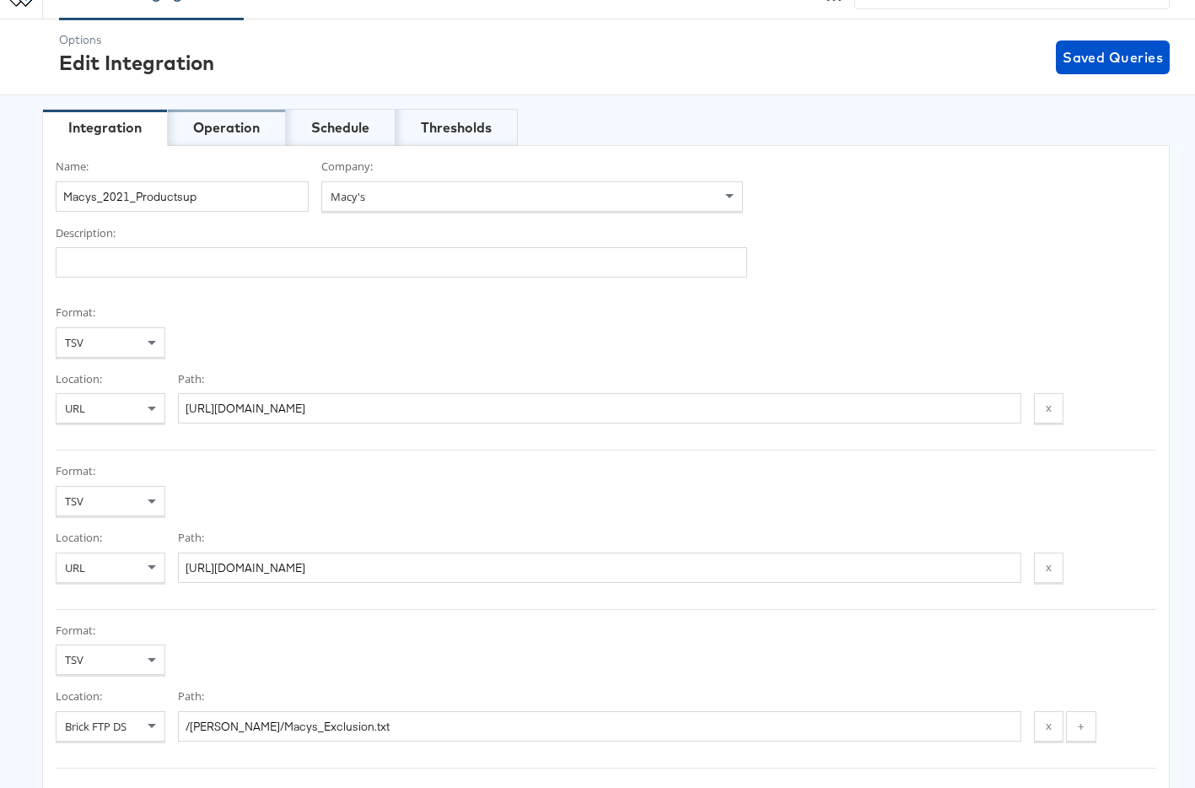
click at [229, 122] on div "Operation" at bounding box center [226, 127] width 67 height 19
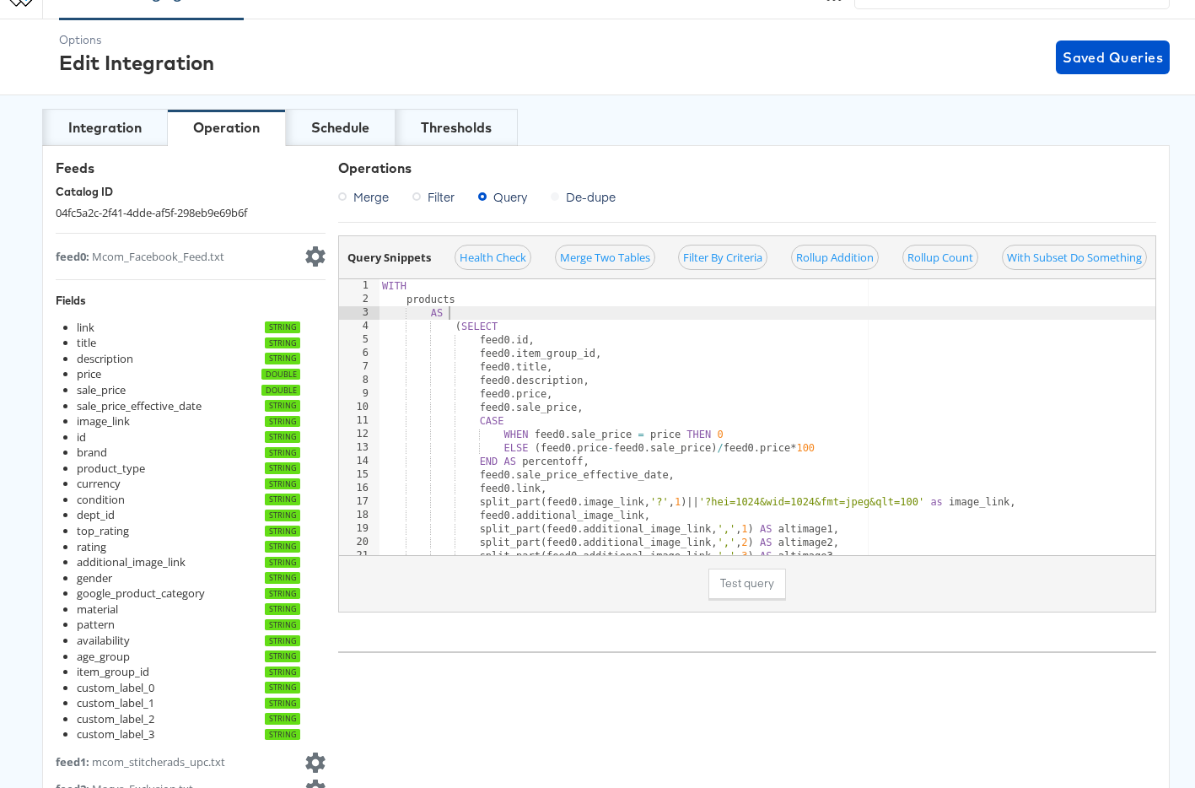
drag, startPoint x: 621, startPoint y: 319, endPoint x: 644, endPoint y: 363, distance: 49.4
click at [621, 320] on div "WITH products AS ( SELECT feed0 . id , feed0 . item_group_id , feed0 . title , …" at bounding box center [1041, 430] width 1325 height 303
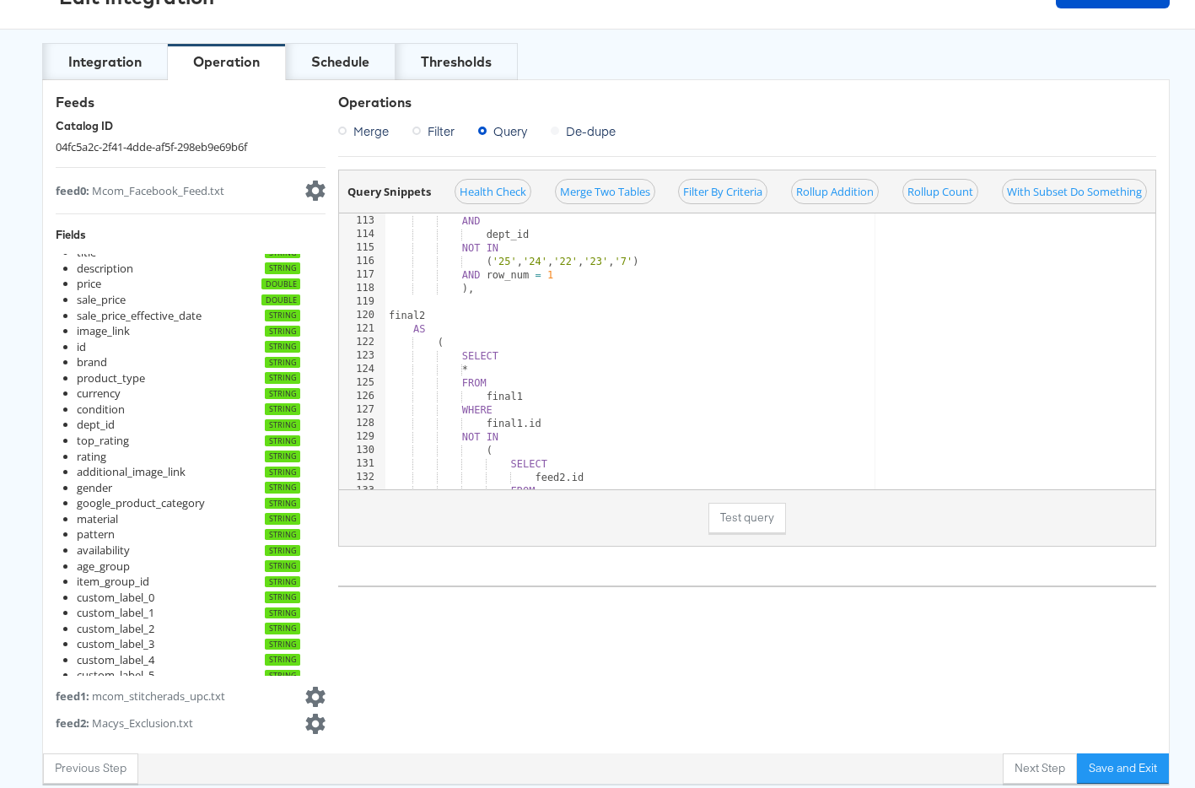
scroll to position [40, 0]
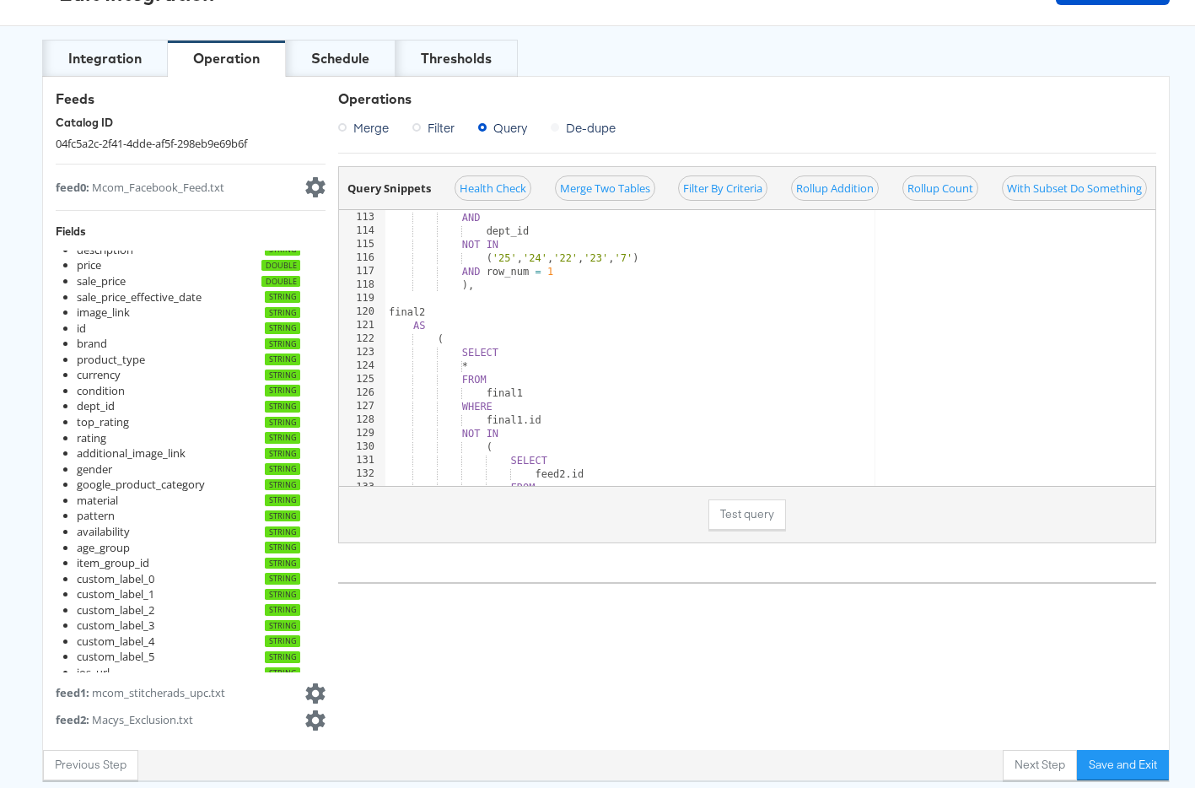
click at [196, 693] on div "feed1 : mcom_stitcherads_upc.txt" at bounding box center [141, 693] width 170 height 16
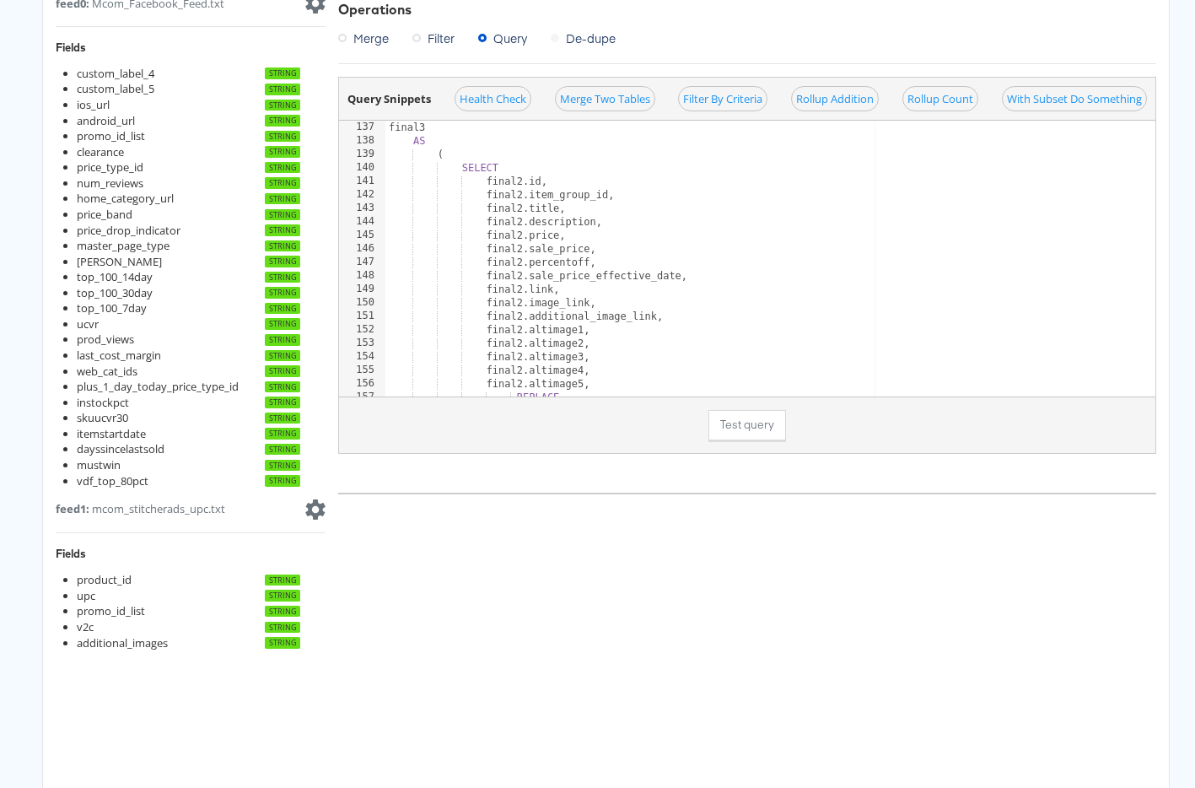
scroll to position [0, 0]
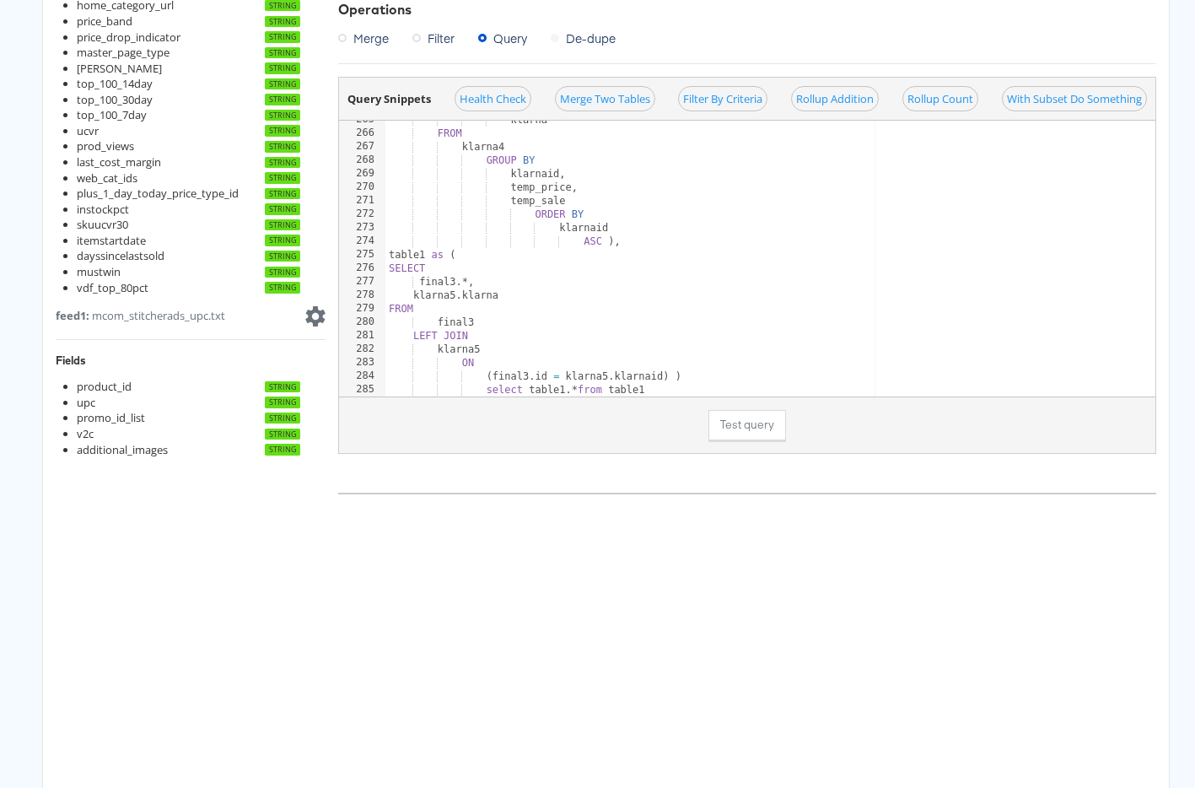
click at [670, 386] on div at bounding box center [1047, 388] width 1325 height 17
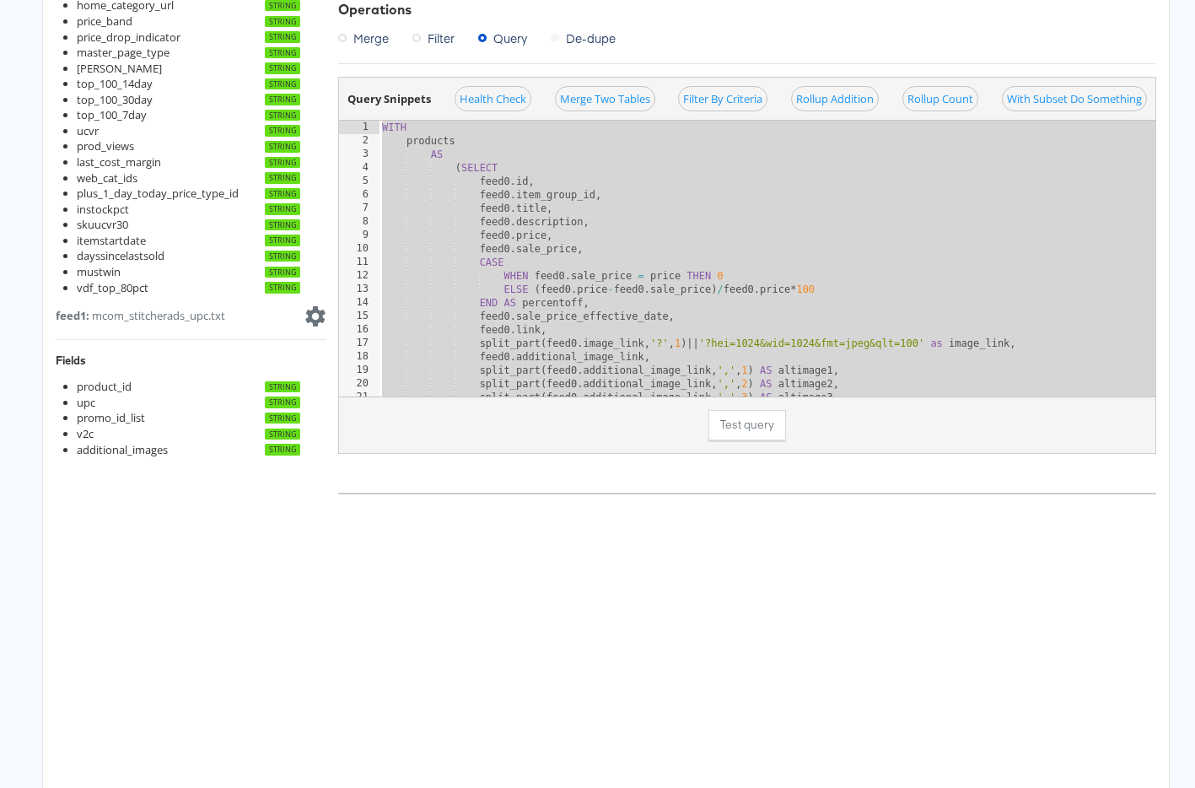
drag, startPoint x: 666, startPoint y: 389, endPoint x: 326, endPoint y: -123, distance: 615.0
click at [326, 0] on html "Feed Merging Service Servers / Regions tess.jose@kargo.com Options Edit Integra…" at bounding box center [597, 215] width 1195 height 1384
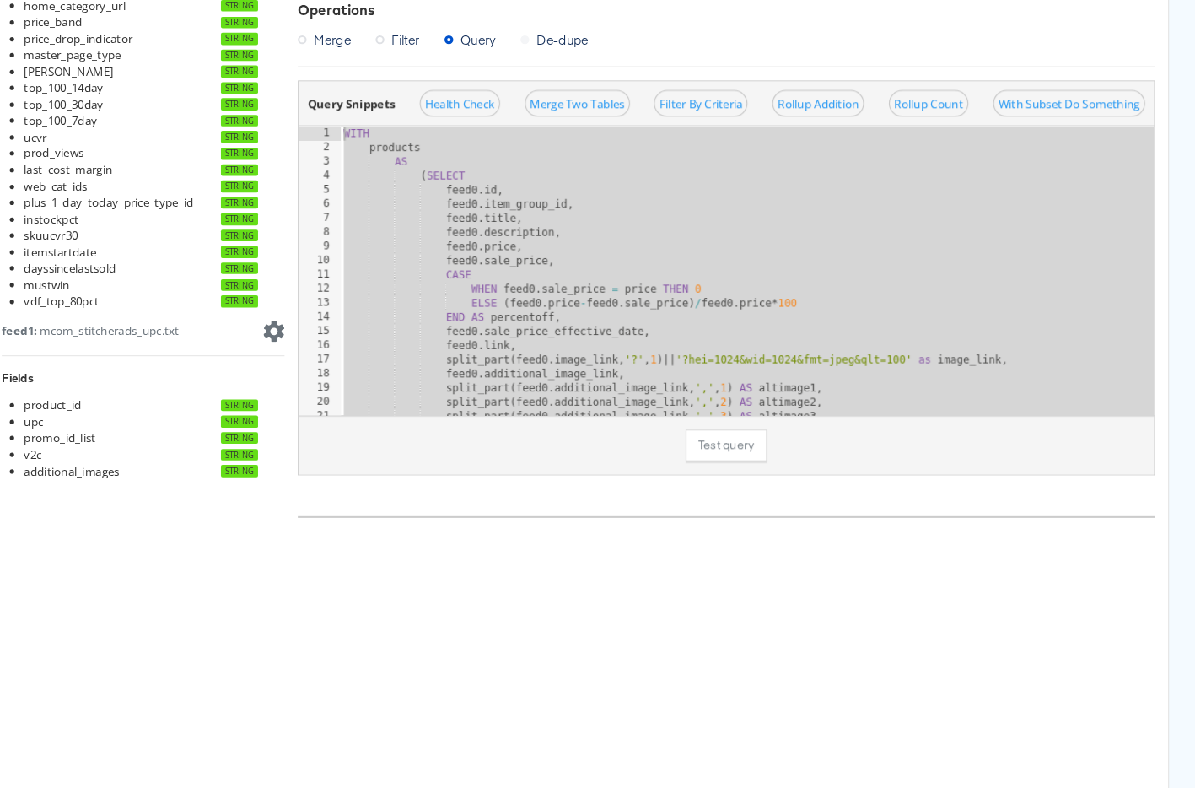
scroll to position [477, 0]
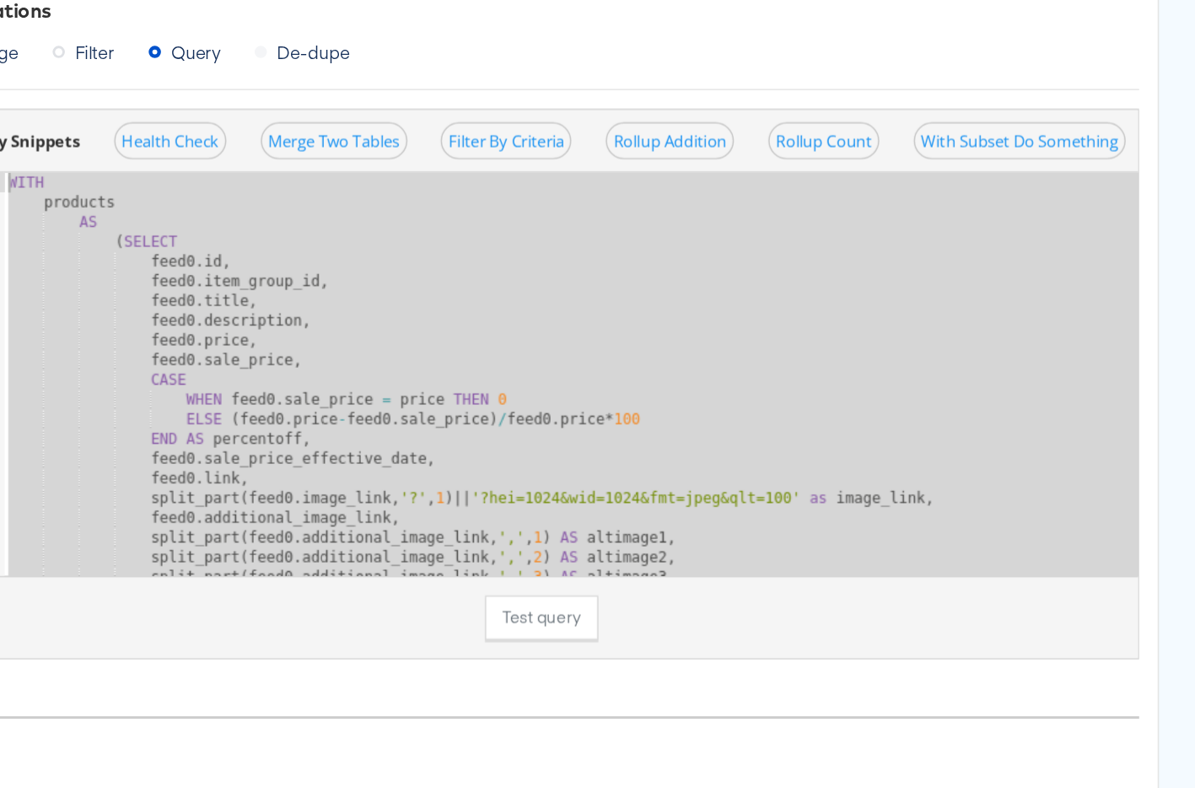
drag, startPoint x: 893, startPoint y: 149, endPoint x: 869, endPoint y: 159, distance: 26.2
click at [890, 150] on div "WITH products AS ( SELECT feed0 . id , feed0 . item_group_id , feed0 . title , …" at bounding box center [1041, 272] width 1325 height 303
type textarea "AS"
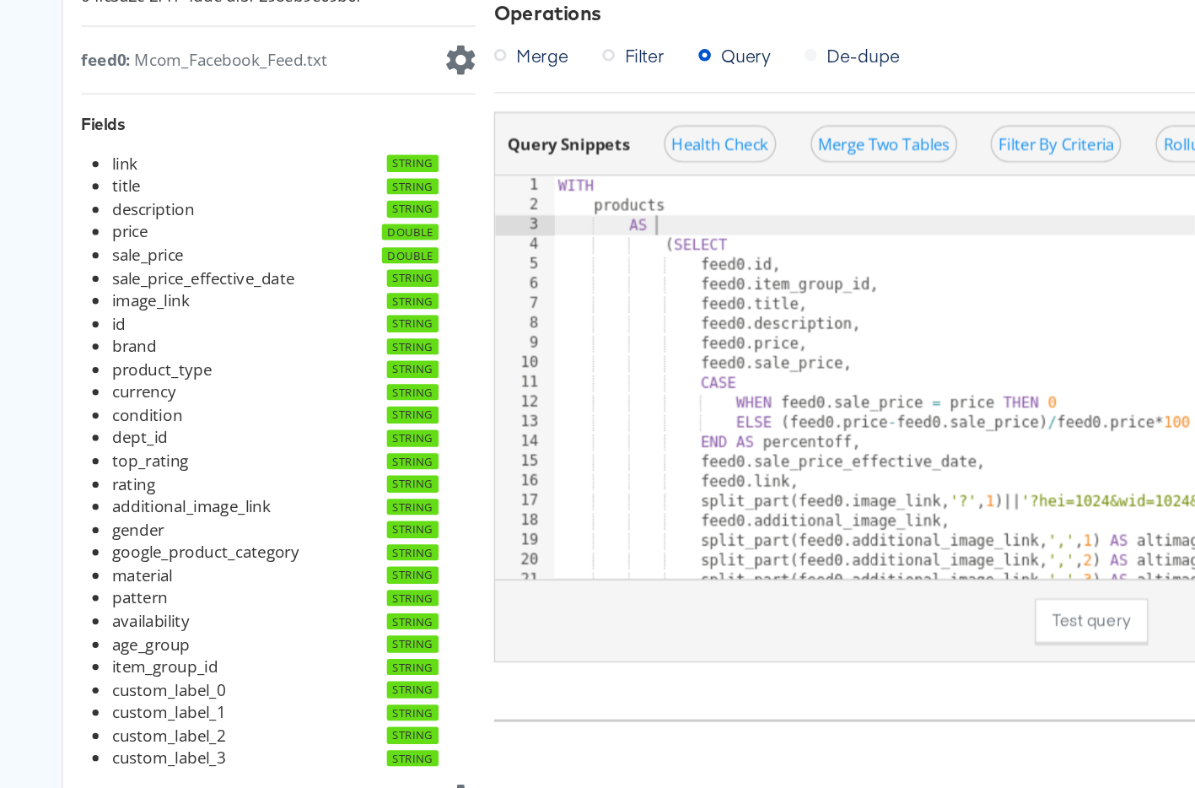
scroll to position [0, 0]
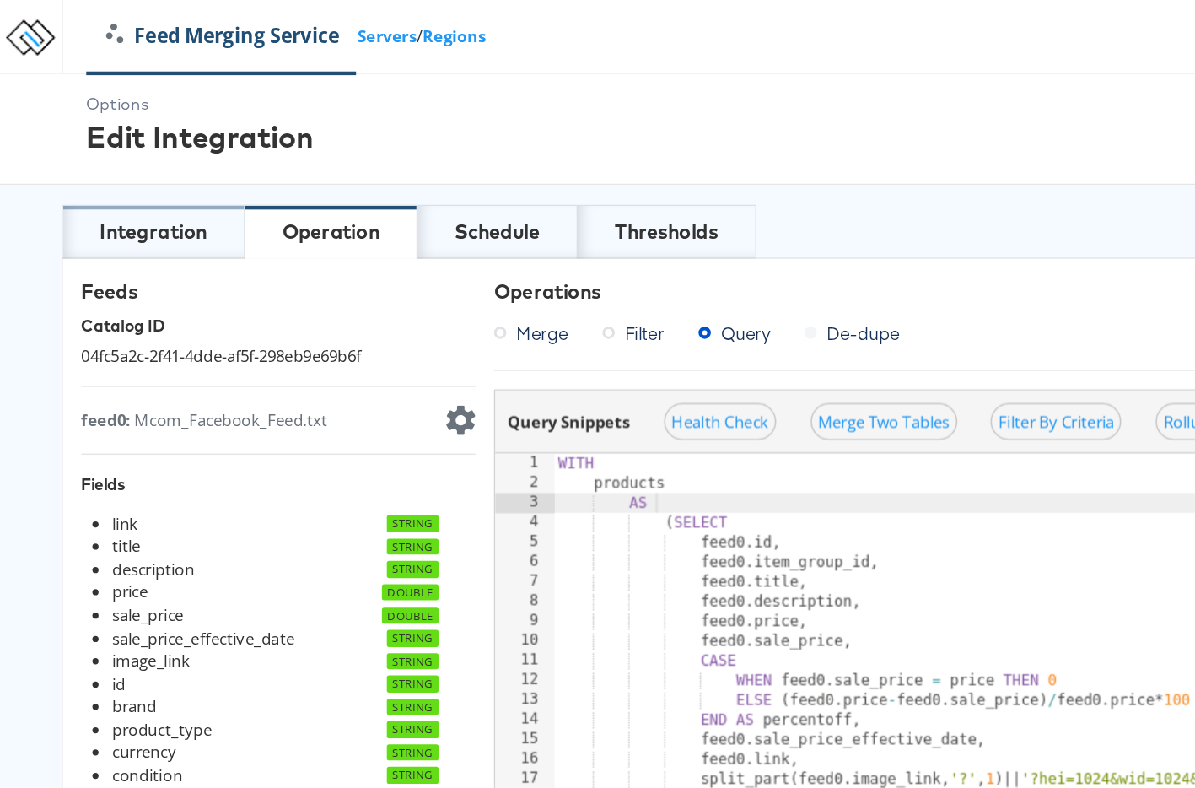
drag, startPoint x: 104, startPoint y: 155, endPoint x: 119, endPoint y: 157, distance: 15.3
click at [104, 155] on div "Integration" at bounding box center [104, 158] width 73 height 19
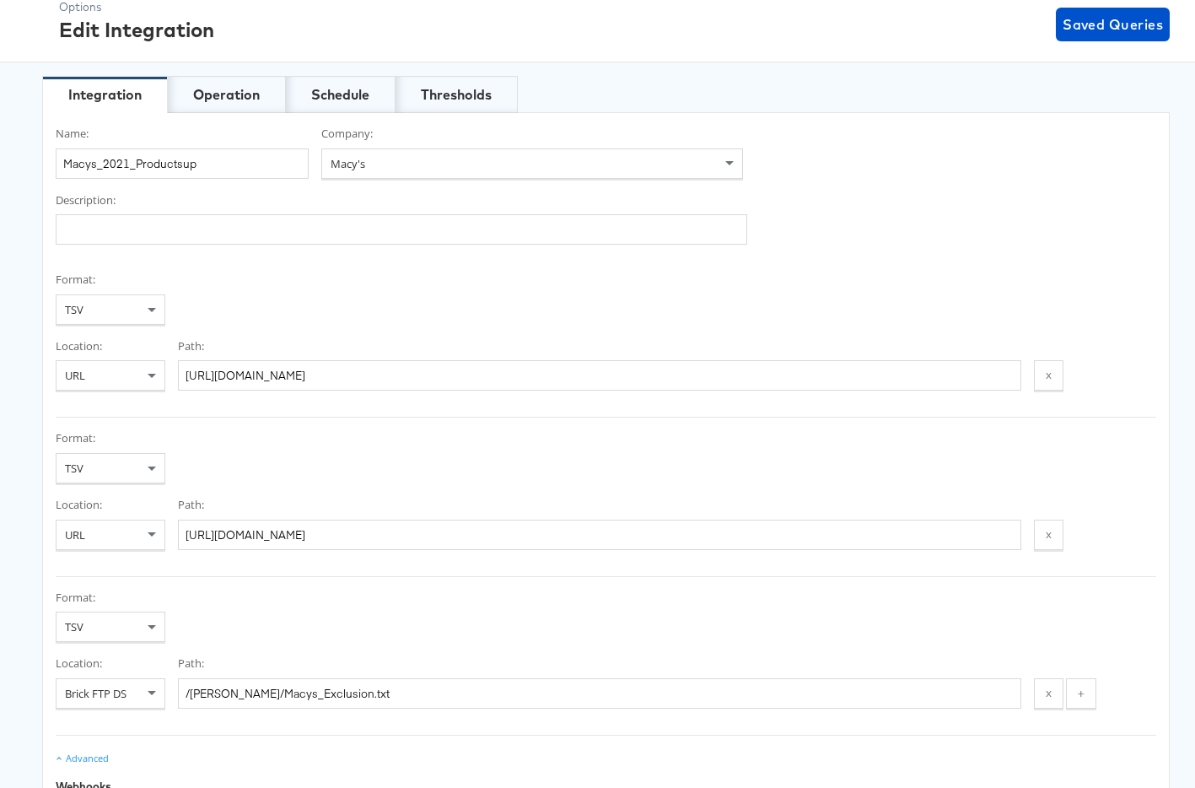
scroll to position [66, 0]
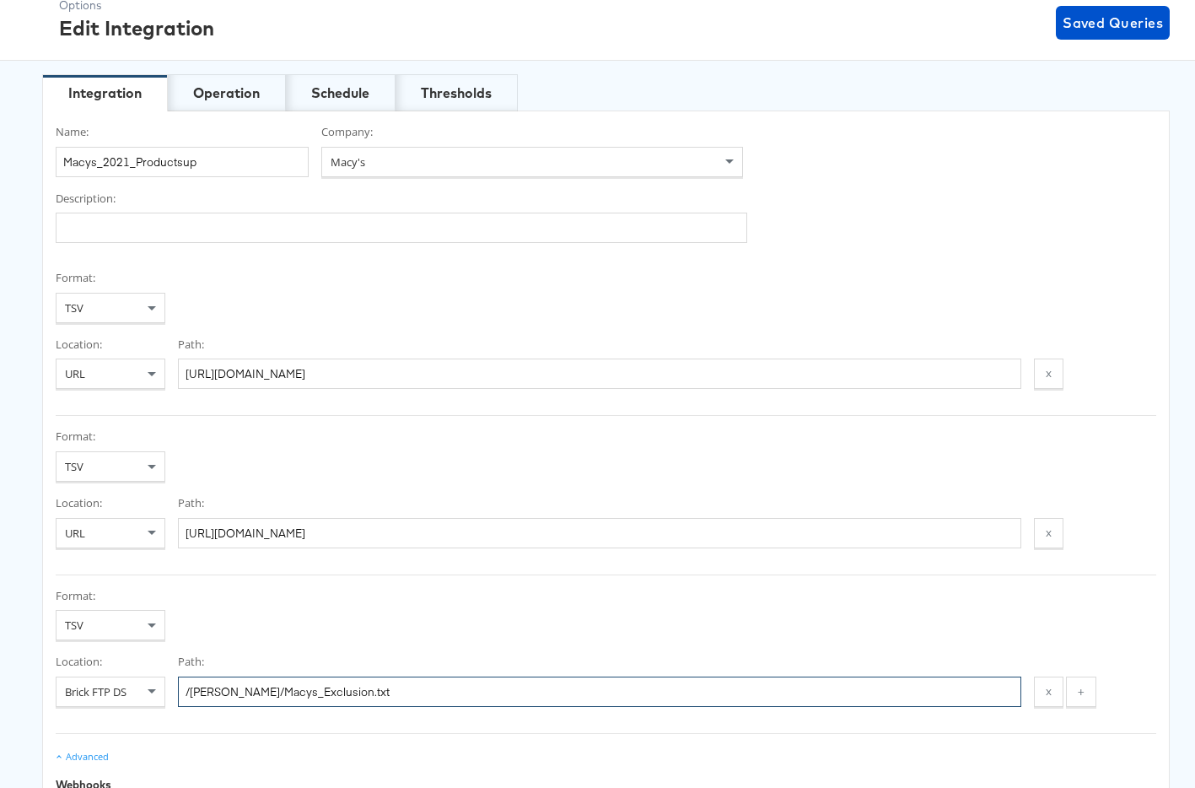
drag, startPoint x: 339, startPoint y: 695, endPoint x: 121, endPoint y: 690, distance: 218.5
click at [121, 690] on div "Location: Brick FTP DS Path: /Rob/Macys_Exclusion.txt x +" at bounding box center [606, 680] width 1101 height 53
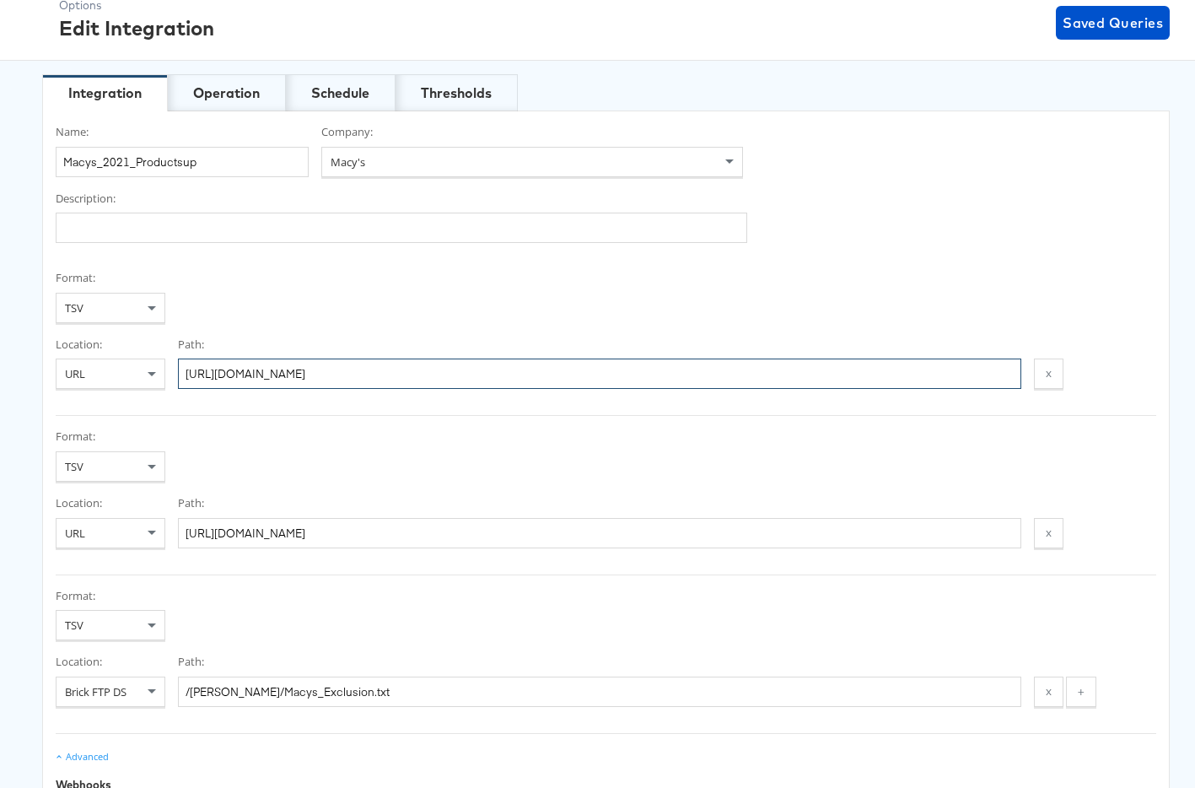
drag, startPoint x: 729, startPoint y: 378, endPoint x: 336, endPoint y: 311, distance: 398.7
click at [336, 311] on div "Format: TSV Location: URL Path: https://transport.productsup.io/26ed209a5aecaff…" at bounding box center [606, 343] width 1101 height 146
click at [224, 90] on div "Operation" at bounding box center [226, 93] width 67 height 19
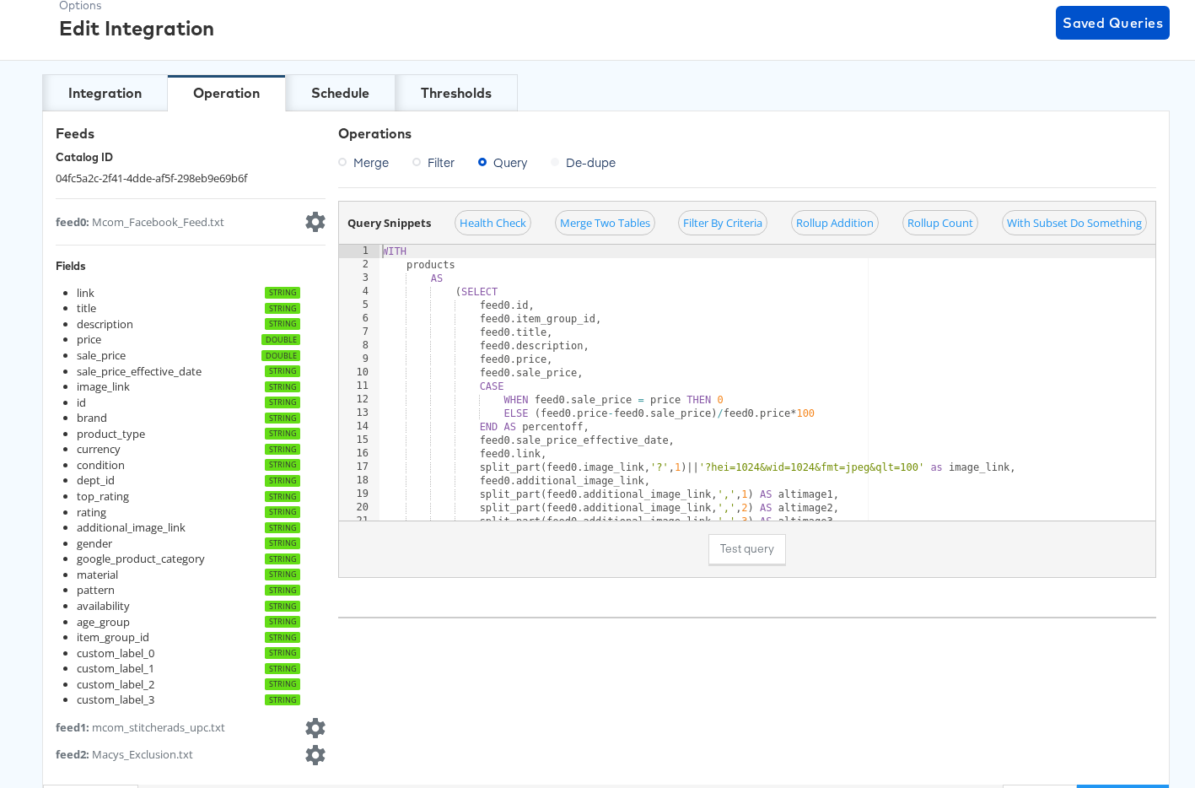
click at [380, 251] on div "WITH products AS ( SELECT feed0 . id , feed0 . item_group_id , feed0 . title , …" at bounding box center [1041, 396] width 1325 height 303
type textarea "(final3.id = klarna5.klarnaid) ) select table1.* from table1"
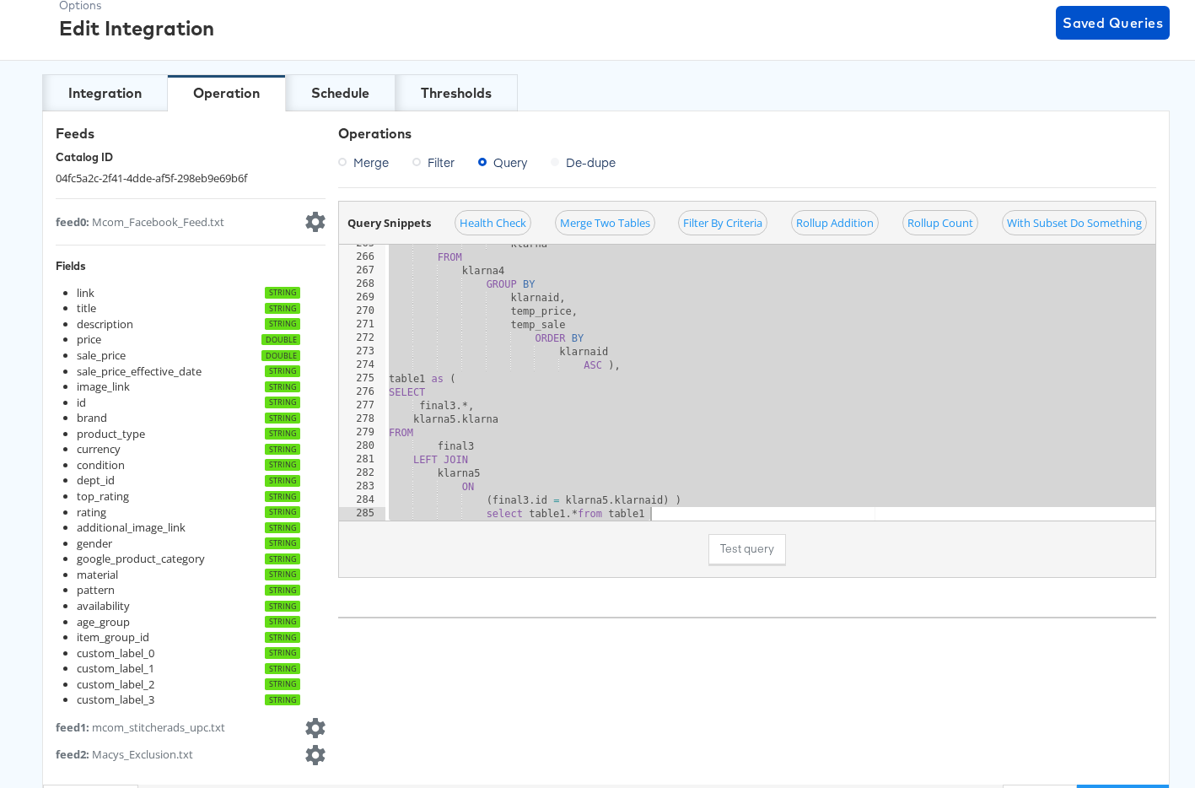
scroll to position [118, 0]
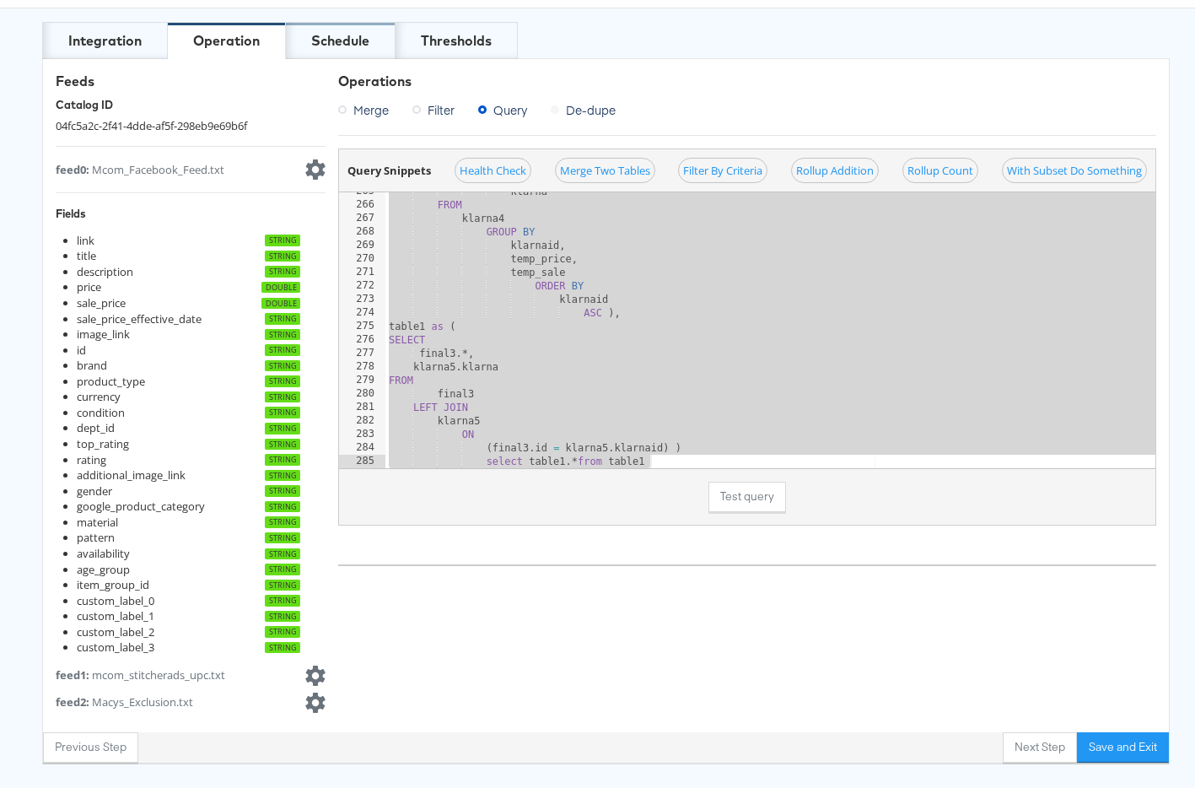
click at [332, 48] on div "Schedule" at bounding box center [340, 40] width 58 height 19
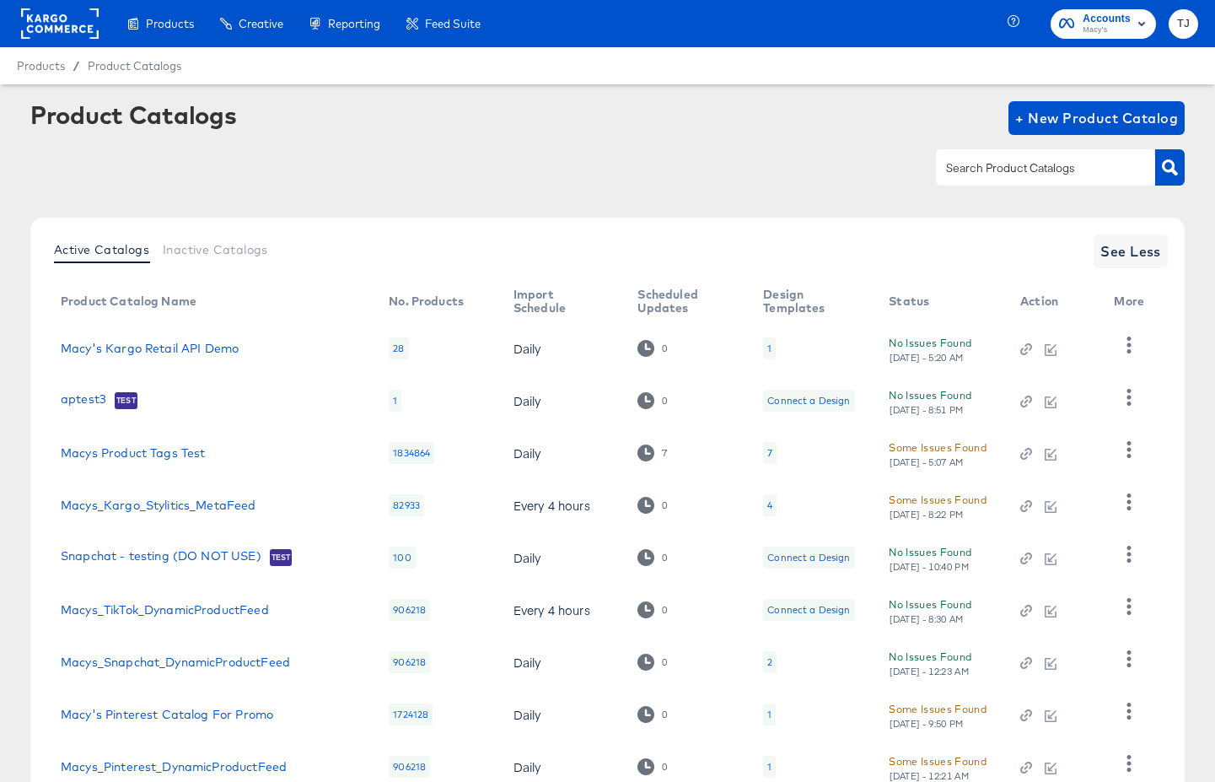
scroll to position [175, 0]
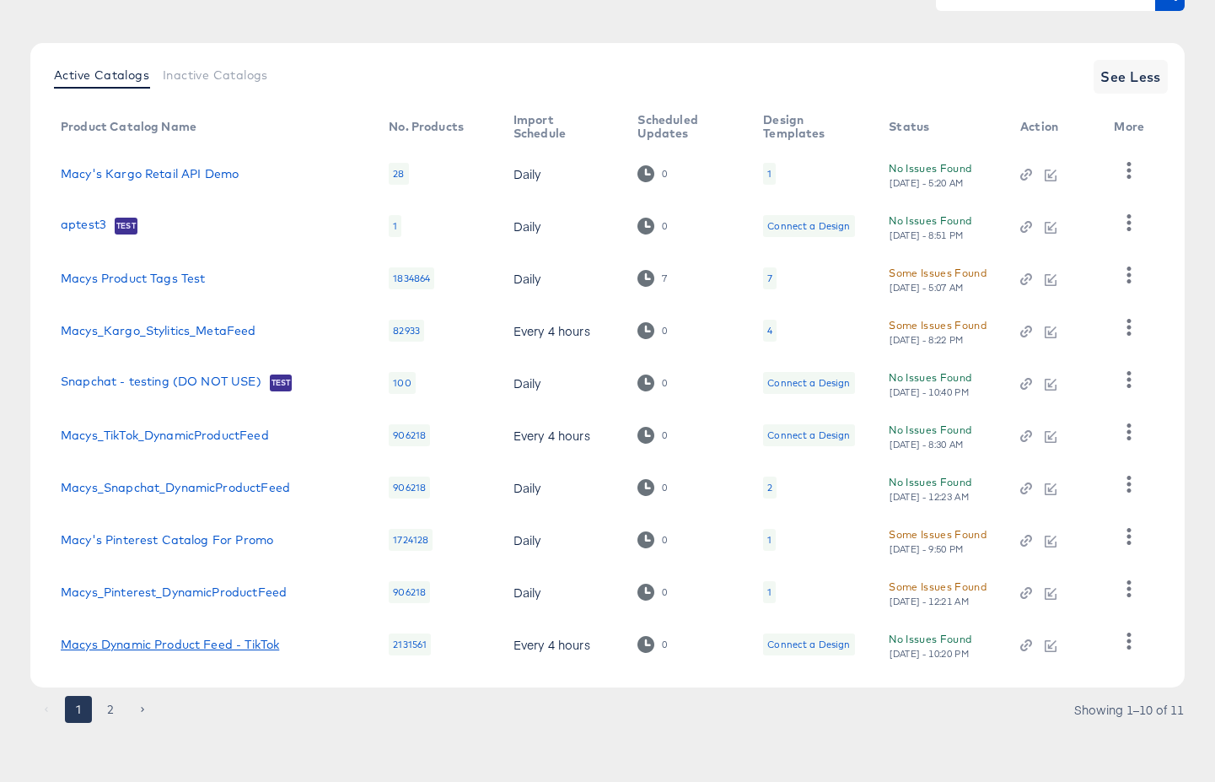
click at [223, 645] on link "Macys Dynamic Product Feed - TikTok" at bounding box center [170, 644] width 218 height 13
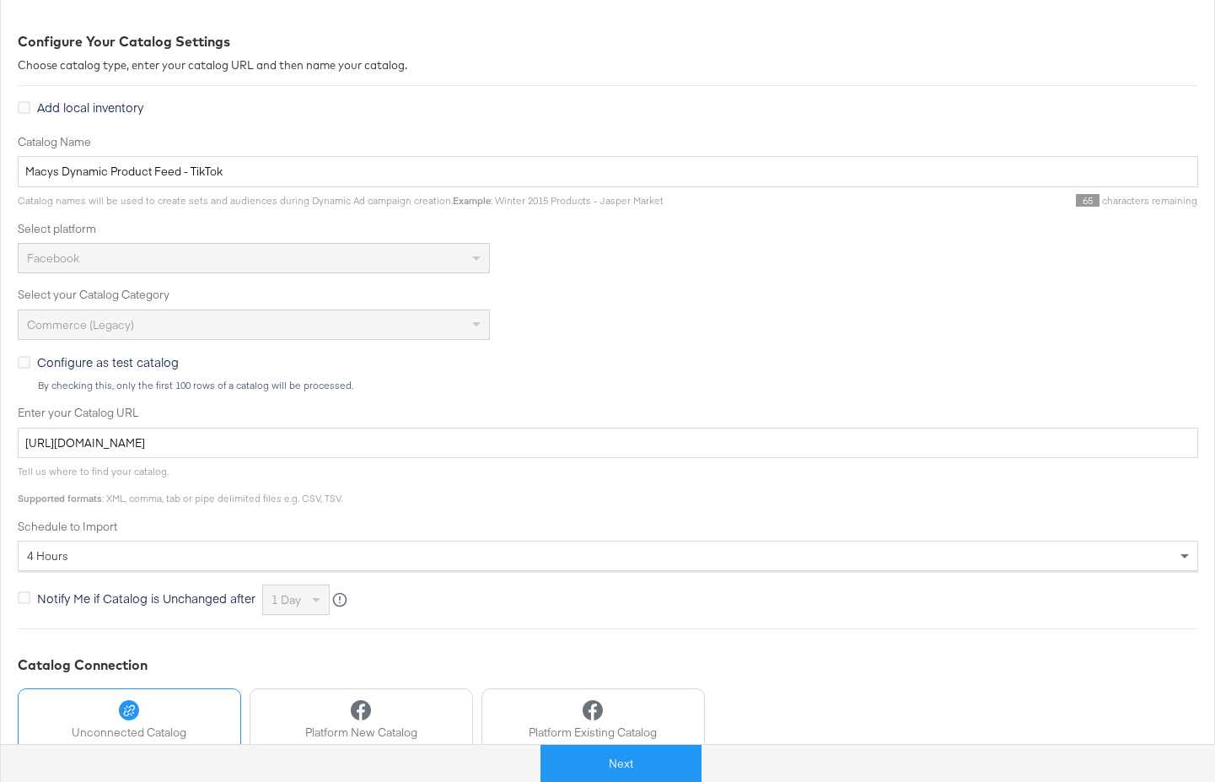
scroll to position [222, 0]
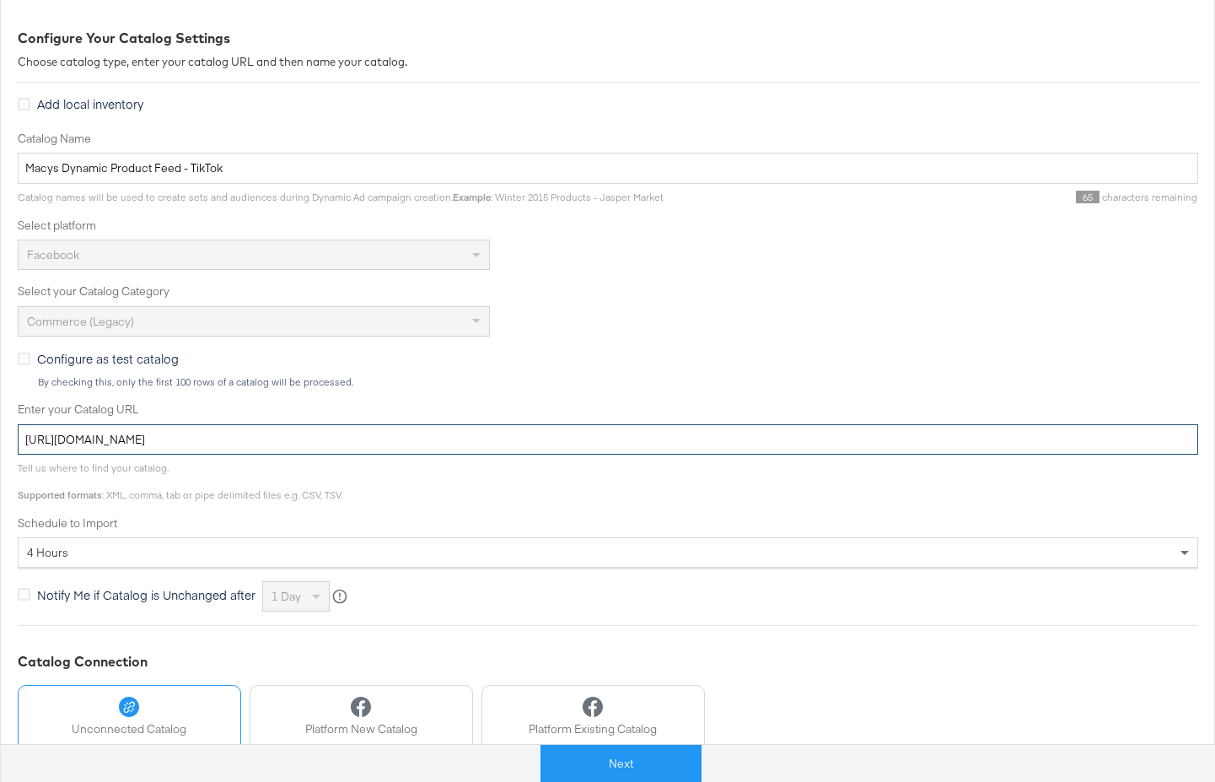
drag, startPoint x: 539, startPoint y: 444, endPoint x: 118, endPoint y: 411, distance: 422.2
click at [118, 412] on div "Enter your Catalog URL https://fms.stitcherads.com/download/04fc5a2c-2f41-4dde-…" at bounding box center [608, 427] width 1181 height 53
paste input "ace.stitcherads.com/exports/1417/universal/none/universal/export.t"
type input "https://ace.stitcherads.com/exports/1417/universal/none/universal/export.tsv.gz"
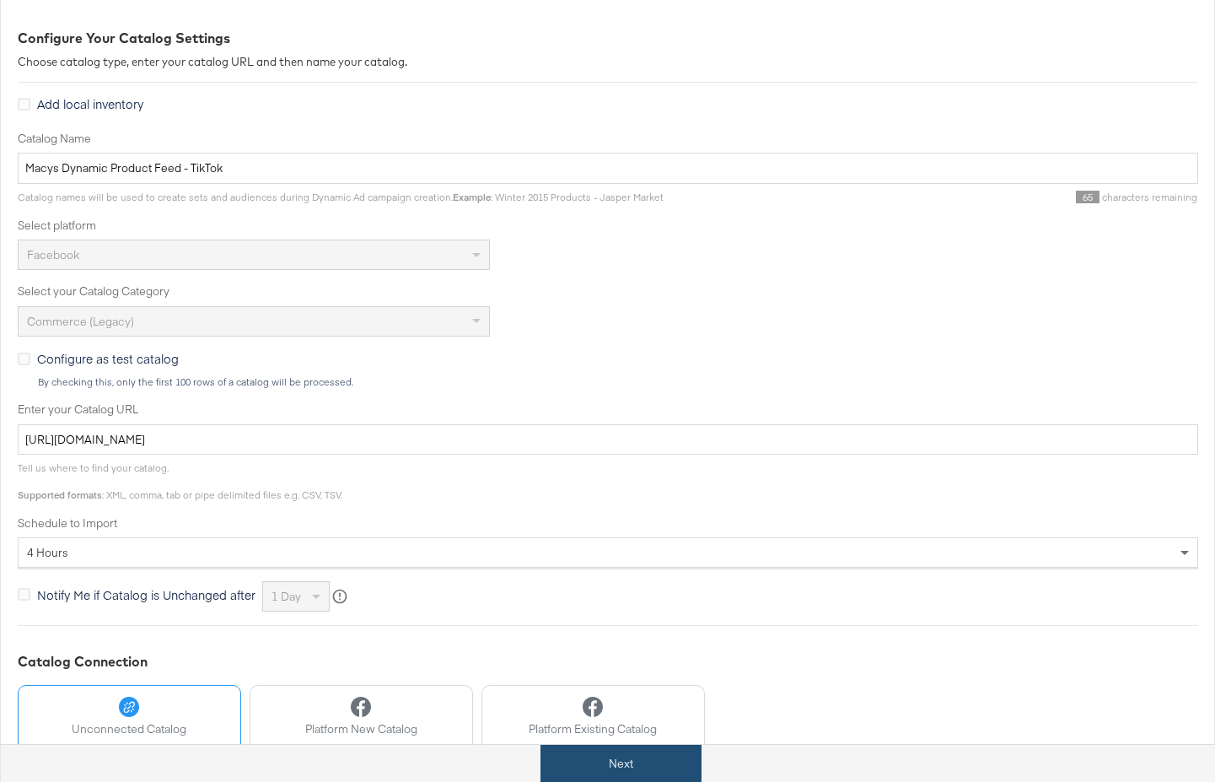
click at [655, 770] on button "Next" at bounding box center [621, 764] width 161 height 38
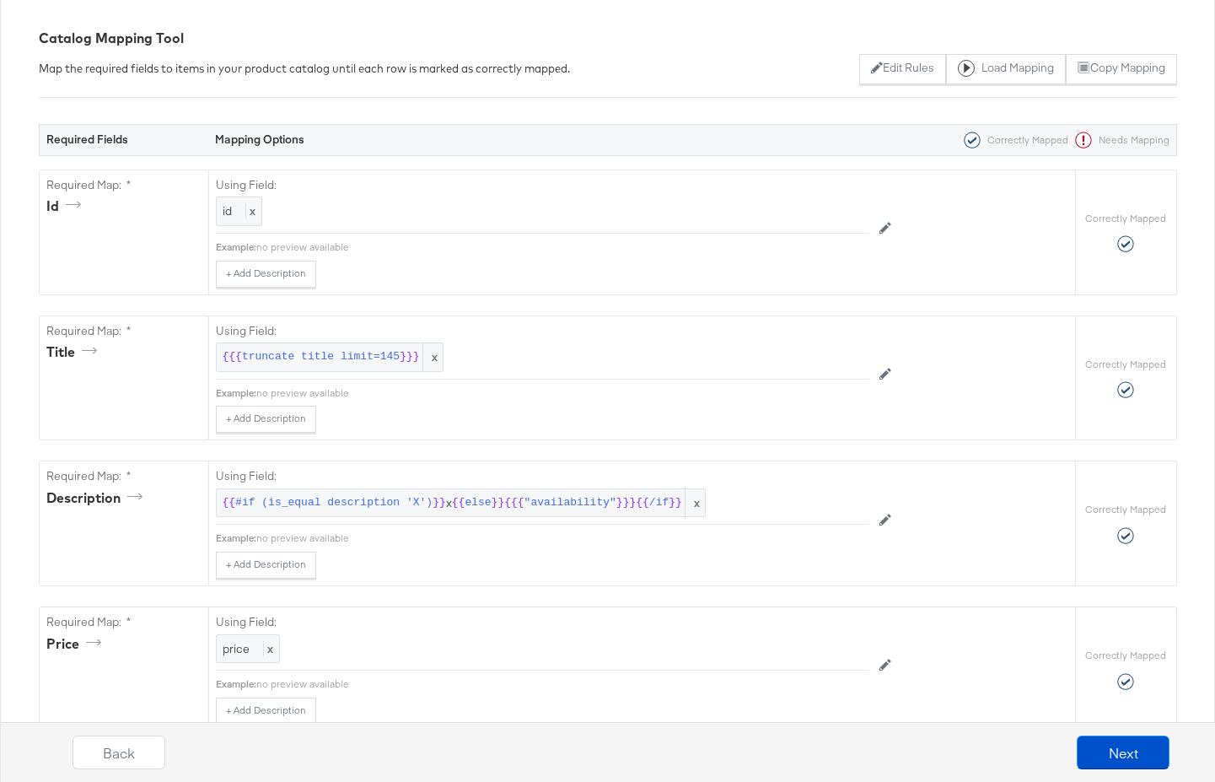
scroll to position [0, 0]
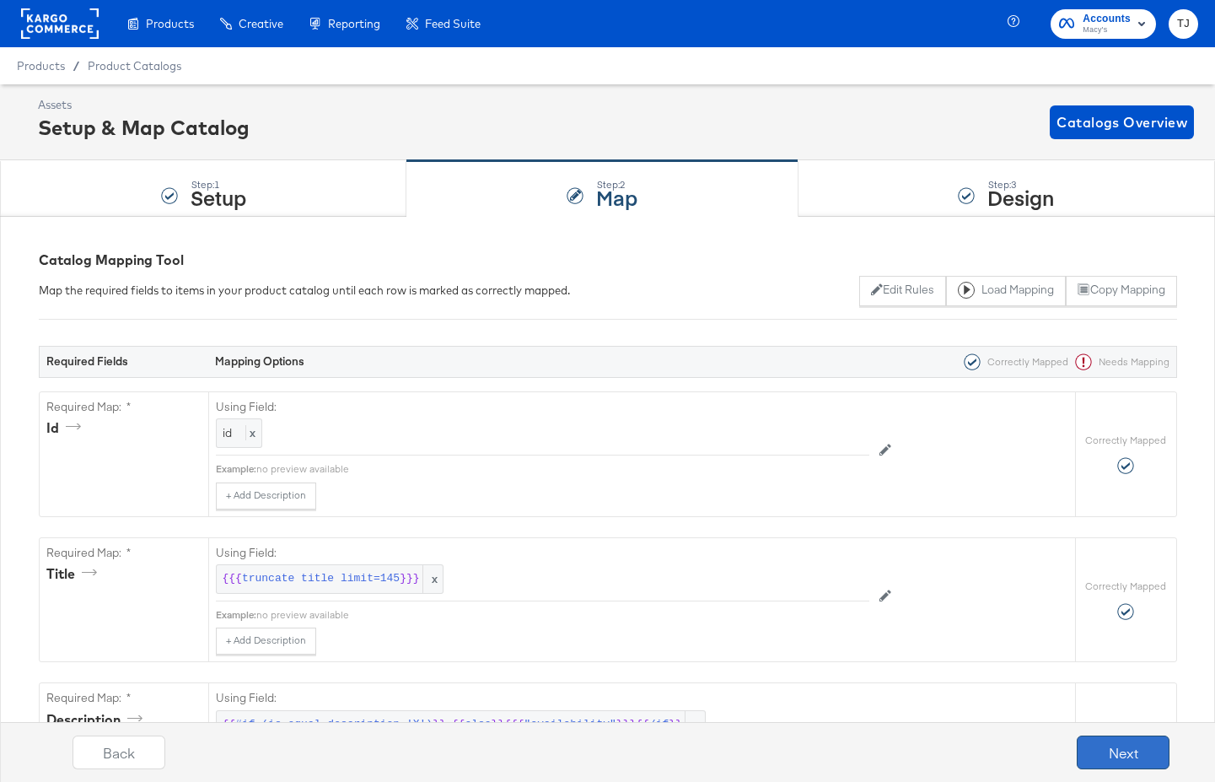
click at [1135, 755] on button "Next" at bounding box center [1123, 753] width 93 height 34
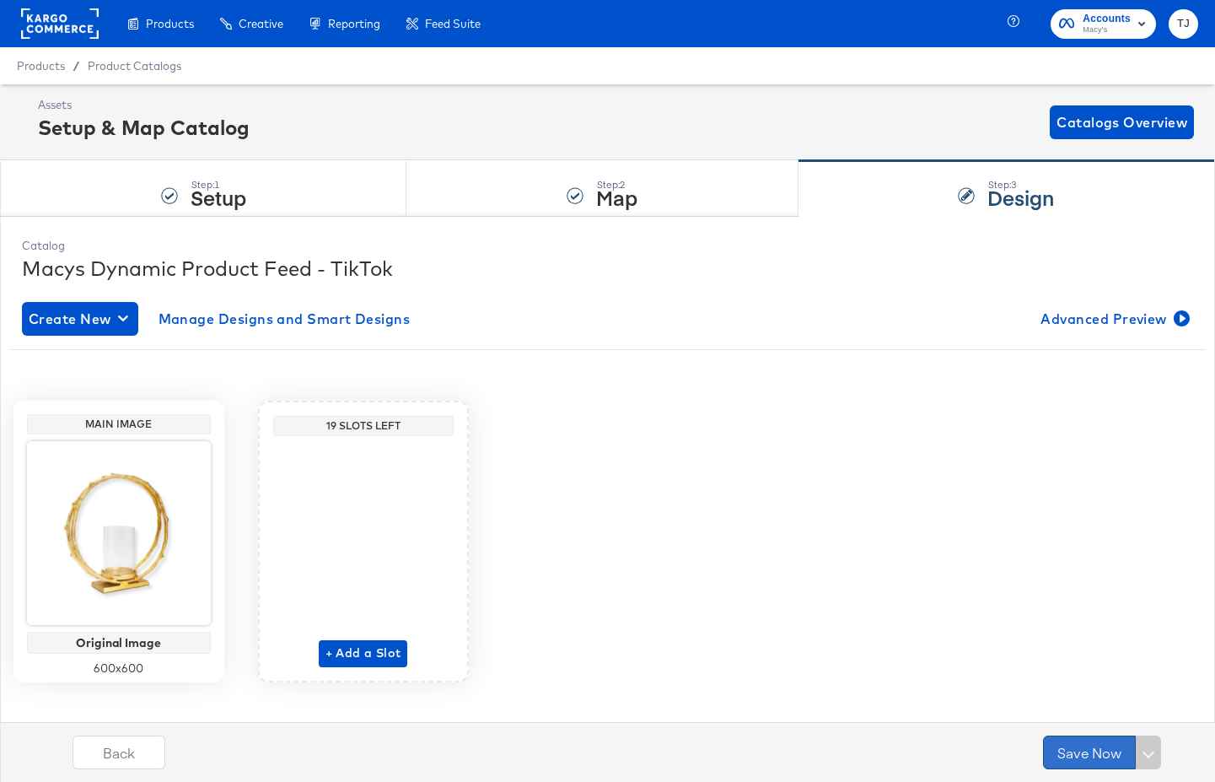
click at [1093, 753] on button "Save Now" at bounding box center [1089, 753] width 93 height 34
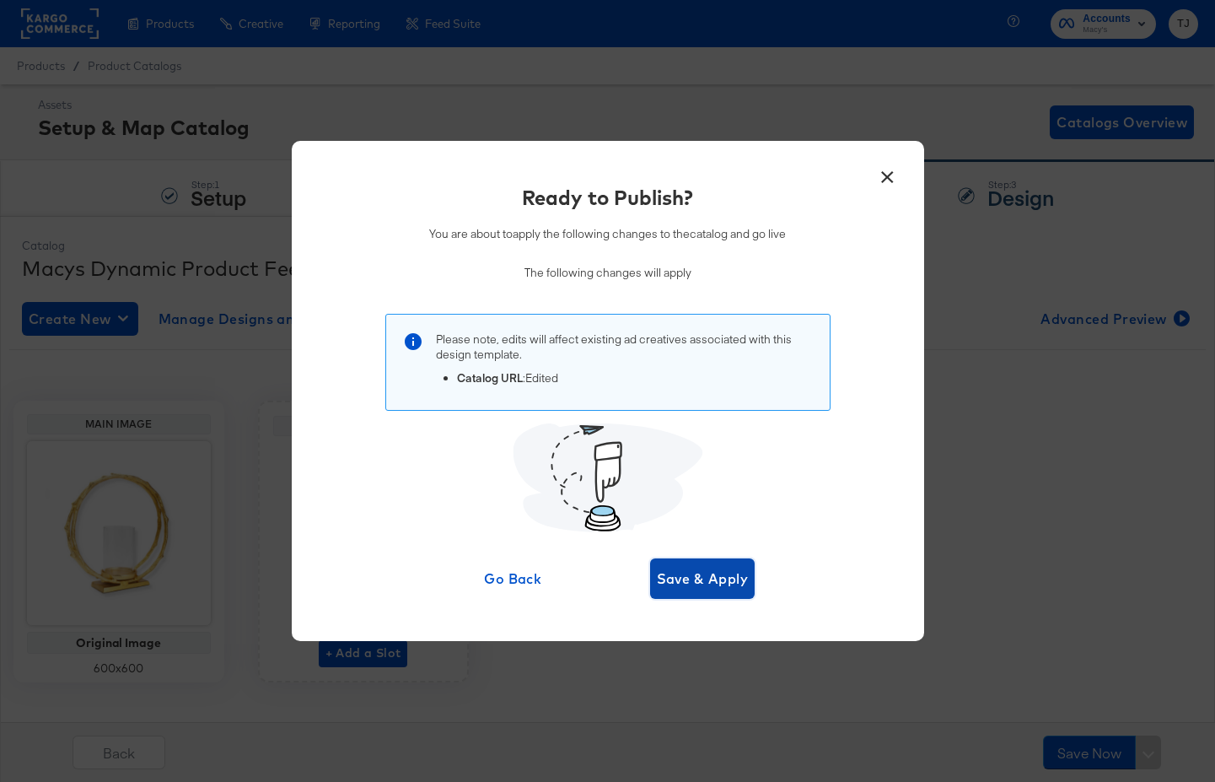
click at [685, 576] on span "Save & Apply" at bounding box center [703, 579] width 92 height 24
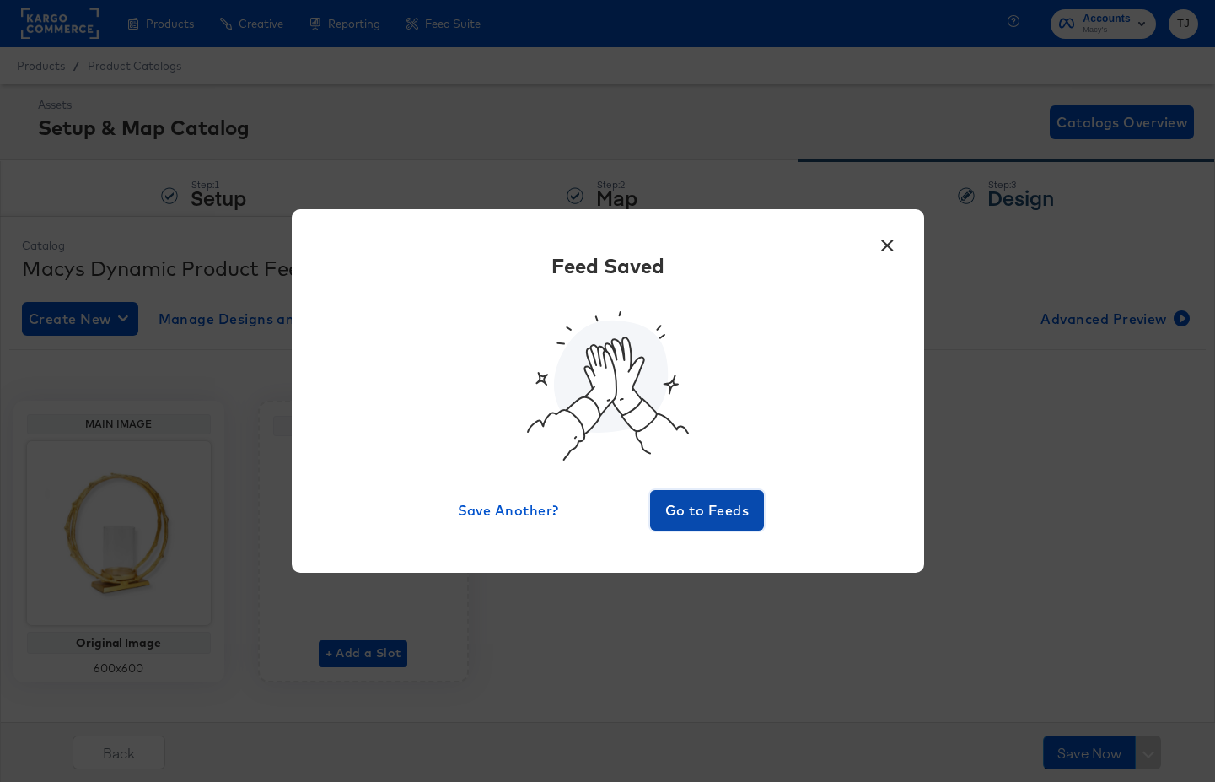
click at [705, 514] on span "Go to Feeds" at bounding box center [707, 510] width 101 height 24
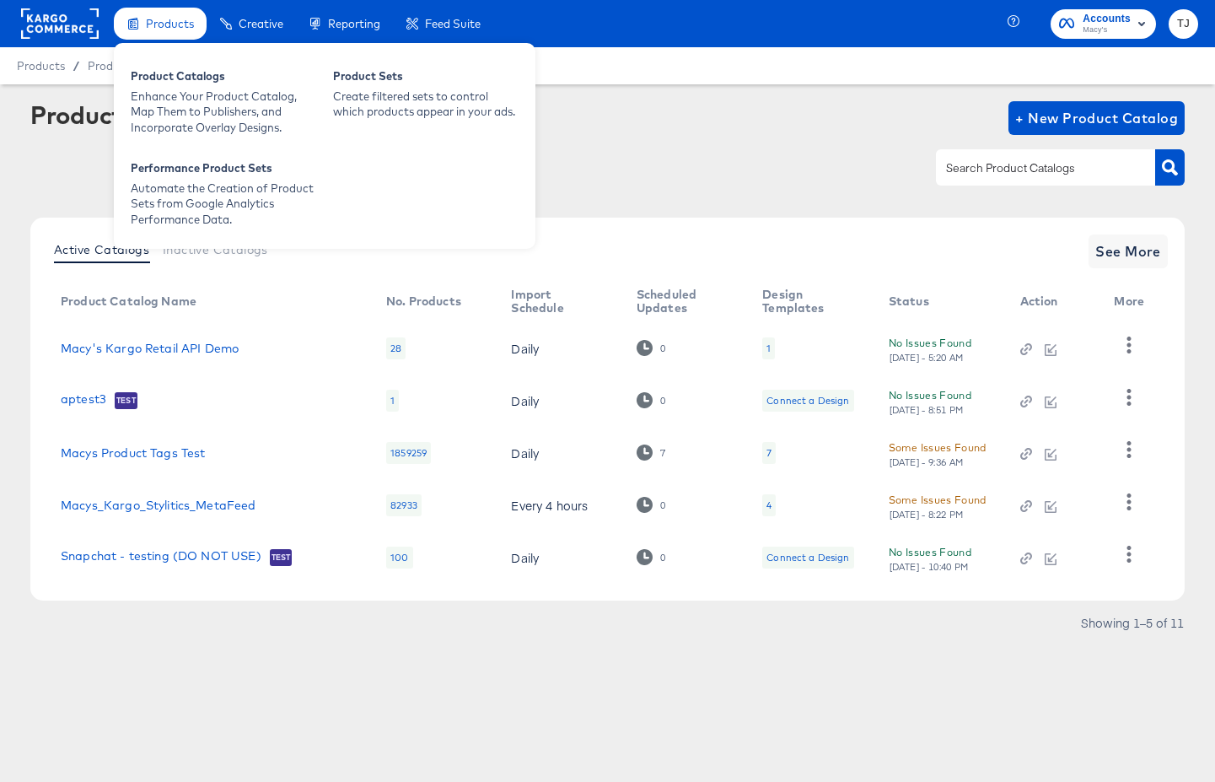
drag, startPoint x: 63, startPoint y: 30, endPoint x: 155, endPoint y: 21, distance: 92.4
click at [63, 30] on rect at bounding box center [60, 23] width 78 height 30
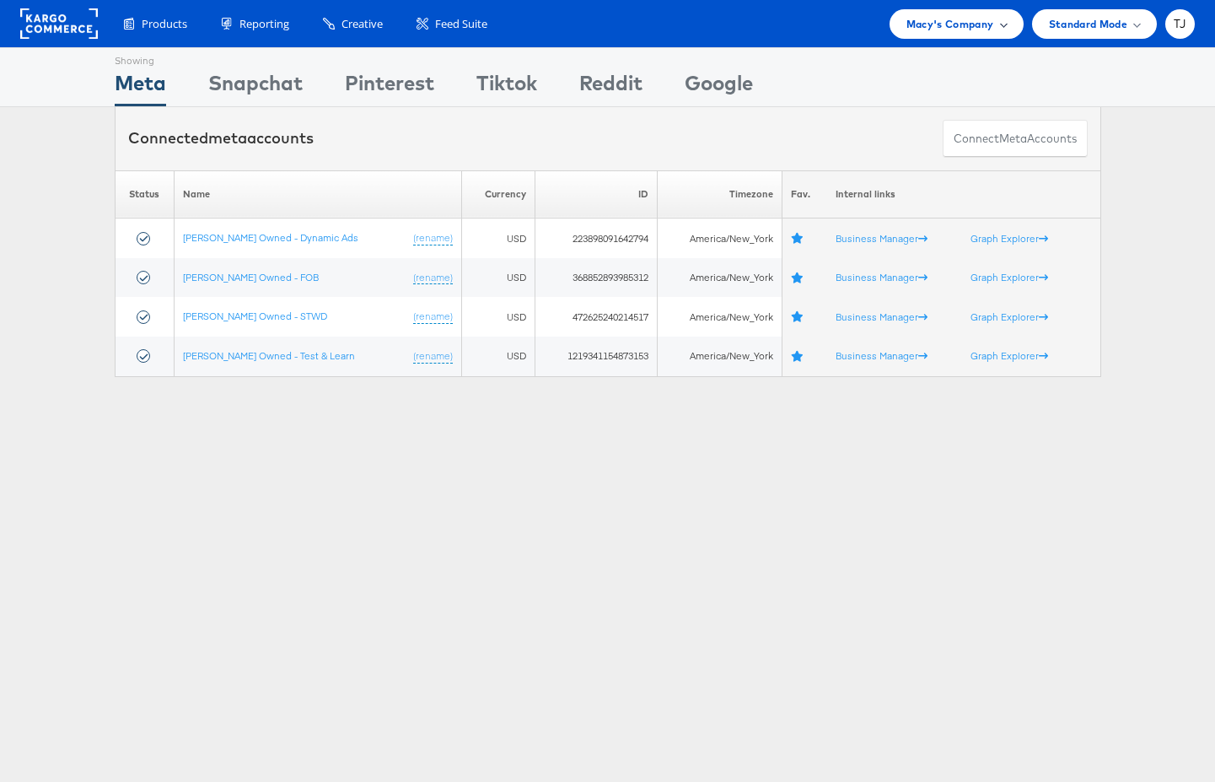
click at [960, 30] on span "Macy's Company" at bounding box center [951, 24] width 88 height 18
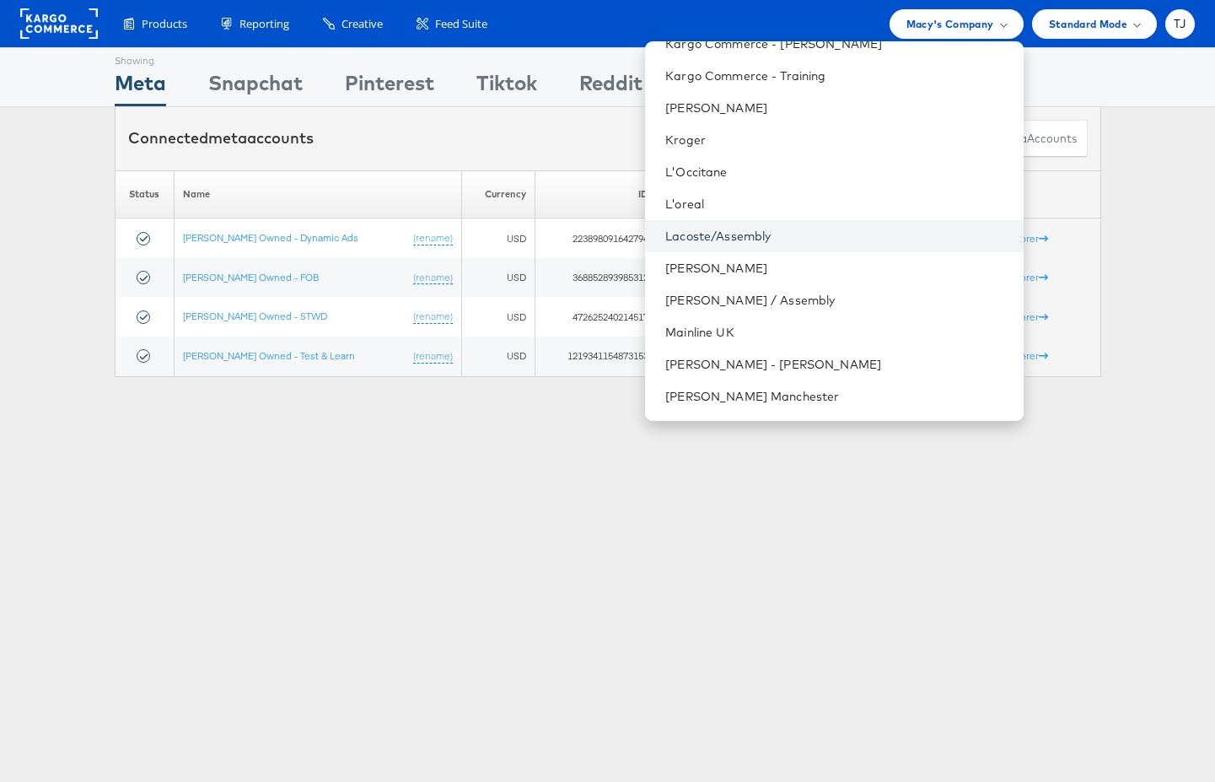
scroll to position [1565, 0]
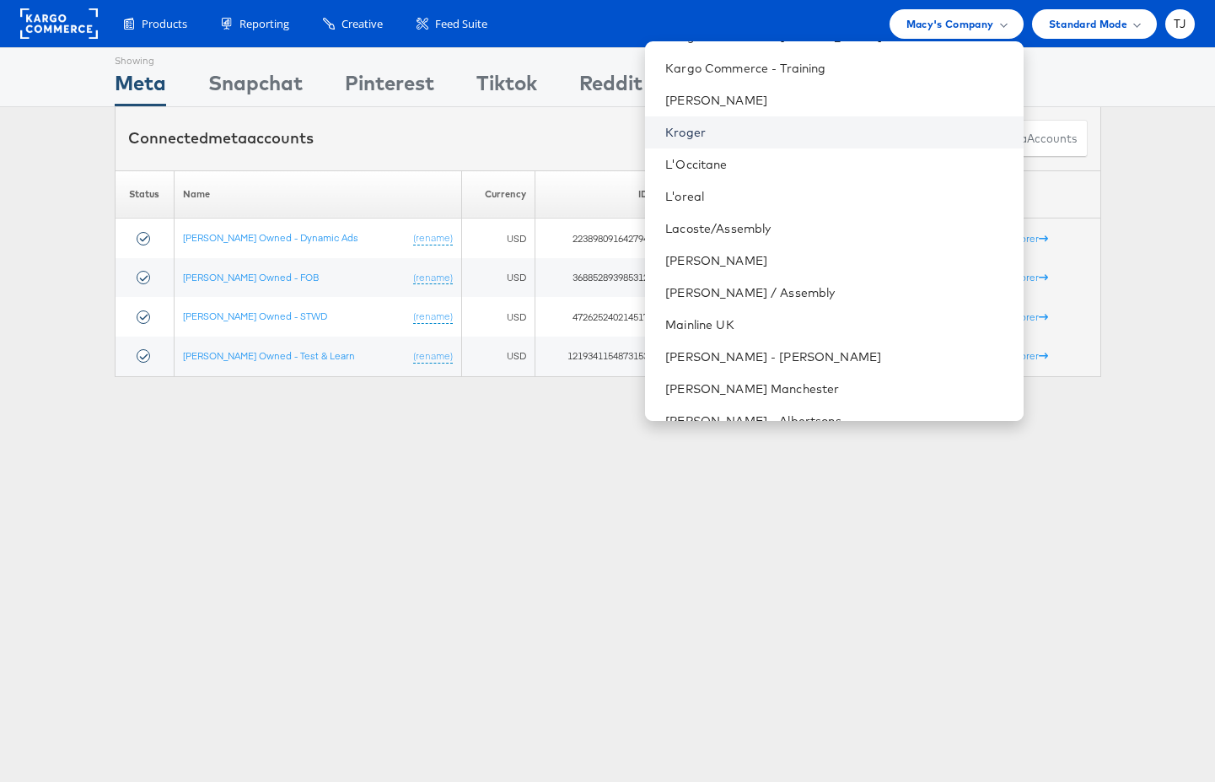
click at [800, 127] on link "Kroger" at bounding box center [838, 132] width 344 height 17
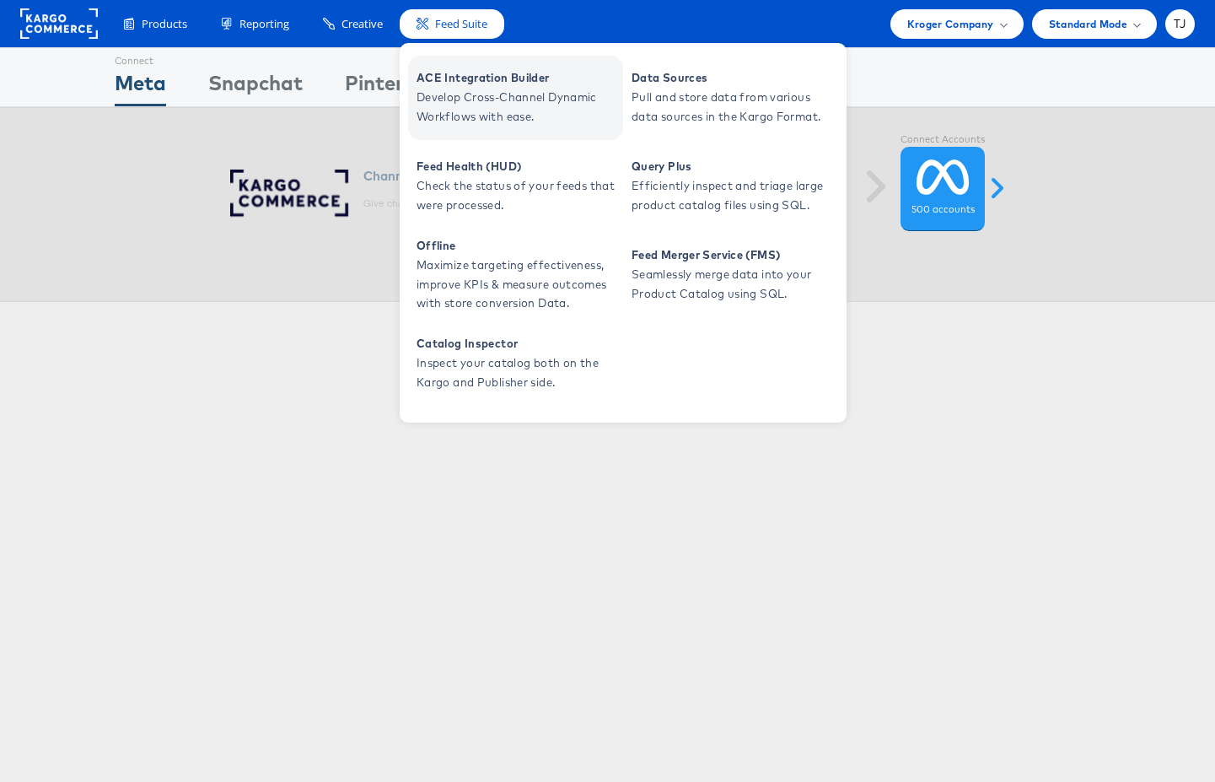
click at [461, 84] on span "ACE Integration Builder" at bounding box center [518, 77] width 202 height 19
click at [457, 79] on span "ACE Integration Builder" at bounding box center [518, 77] width 202 height 19
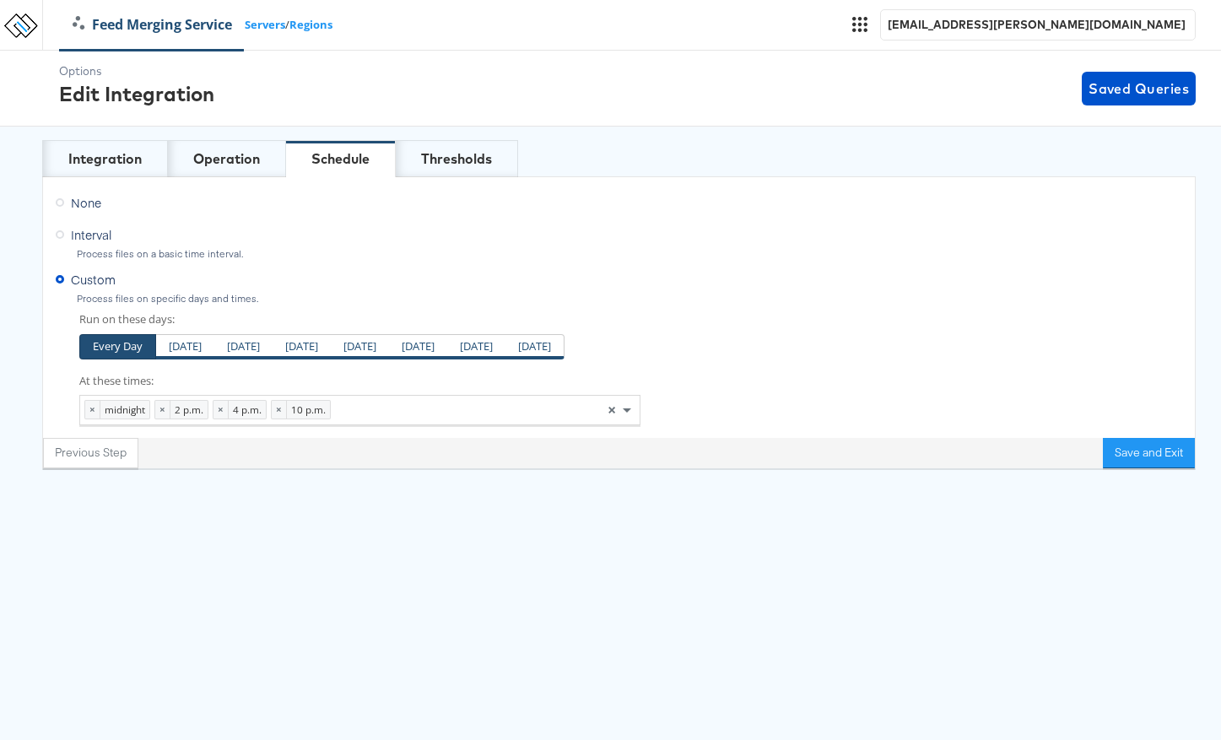
click at [105, 22] on link "Feed Merging Service" at bounding box center [152, 24] width 185 height 19
